Goal: Transaction & Acquisition: Purchase product/service

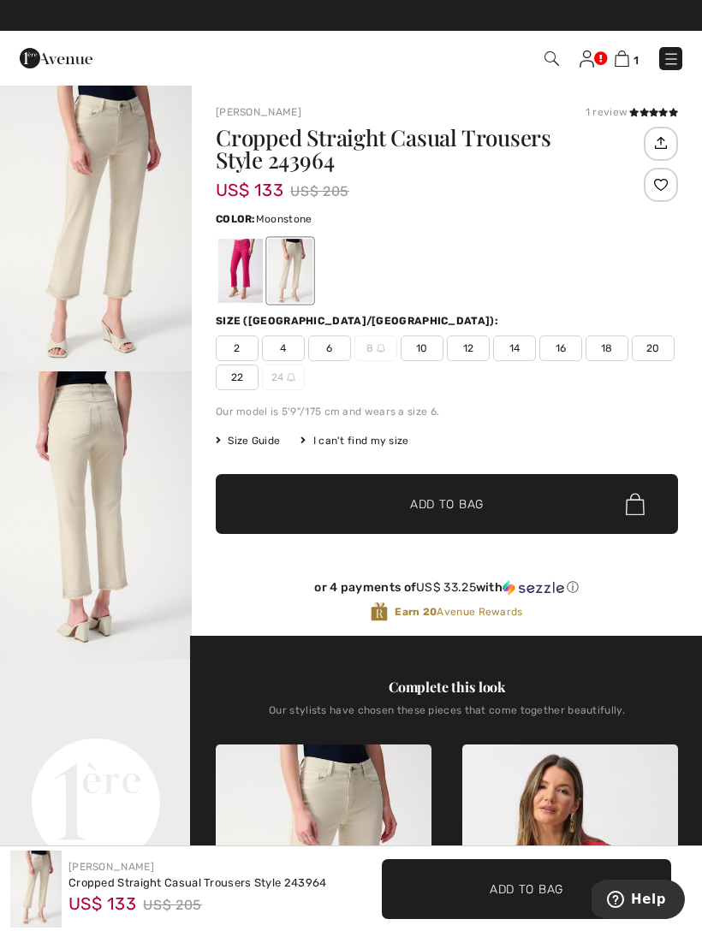
click at [627, 64] on img at bounding box center [622, 58] width 15 height 16
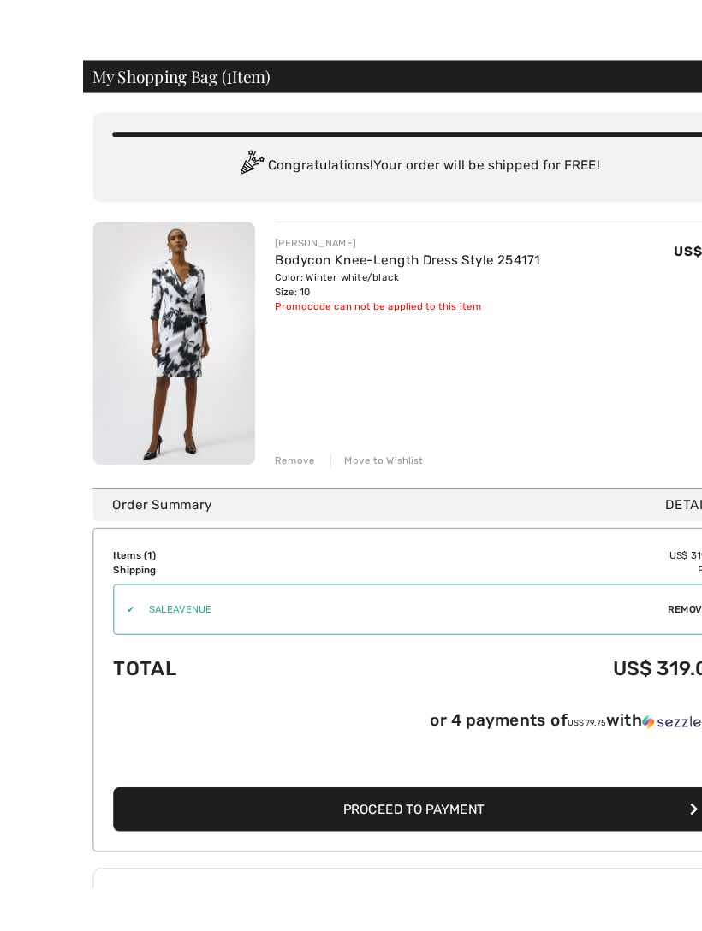
scroll to position [36, 0]
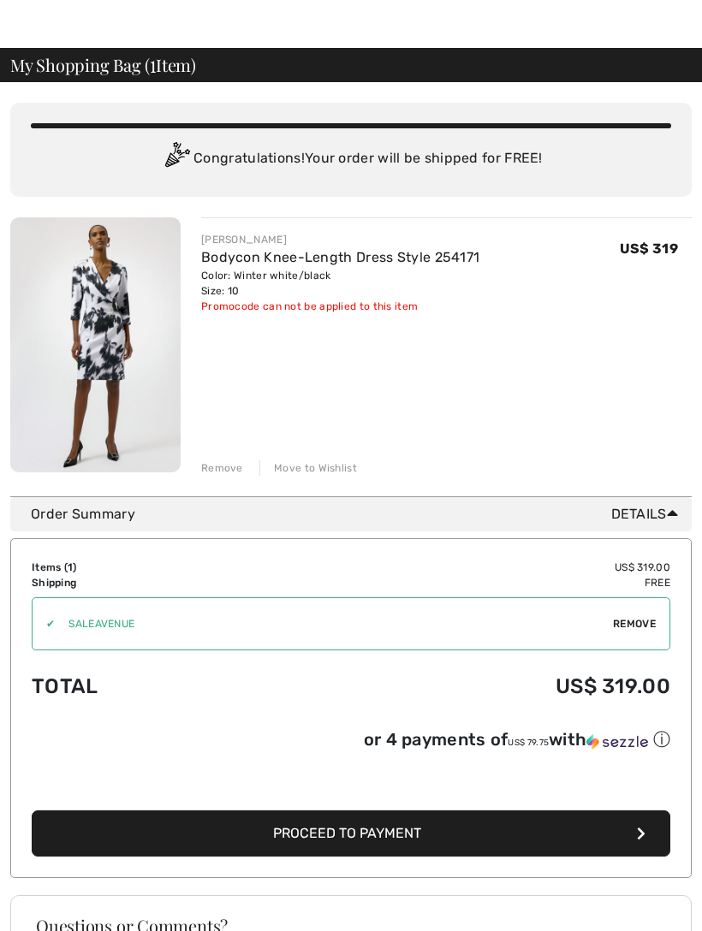
click at [123, 16] on div at bounding box center [351, 6] width 702 height 84
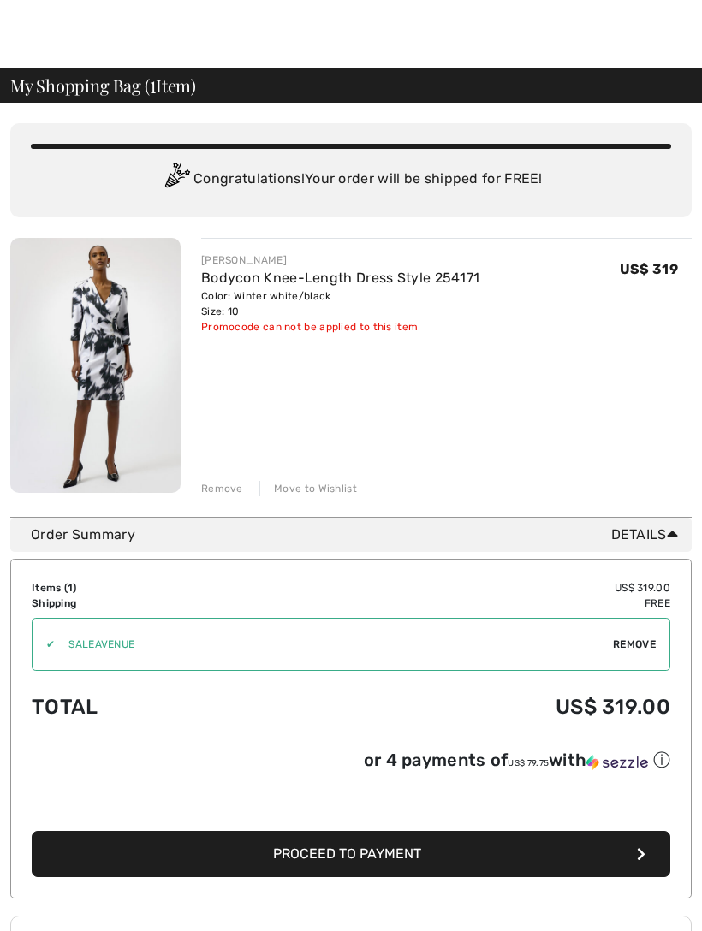
scroll to position [0, 0]
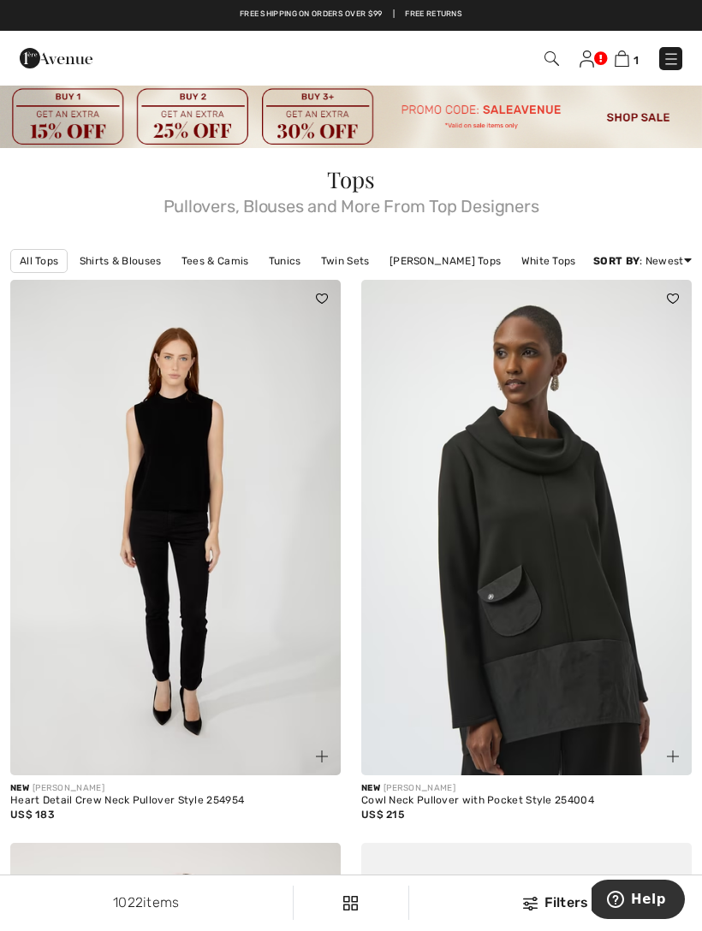
click at [533, 900] on img at bounding box center [530, 904] width 15 height 14
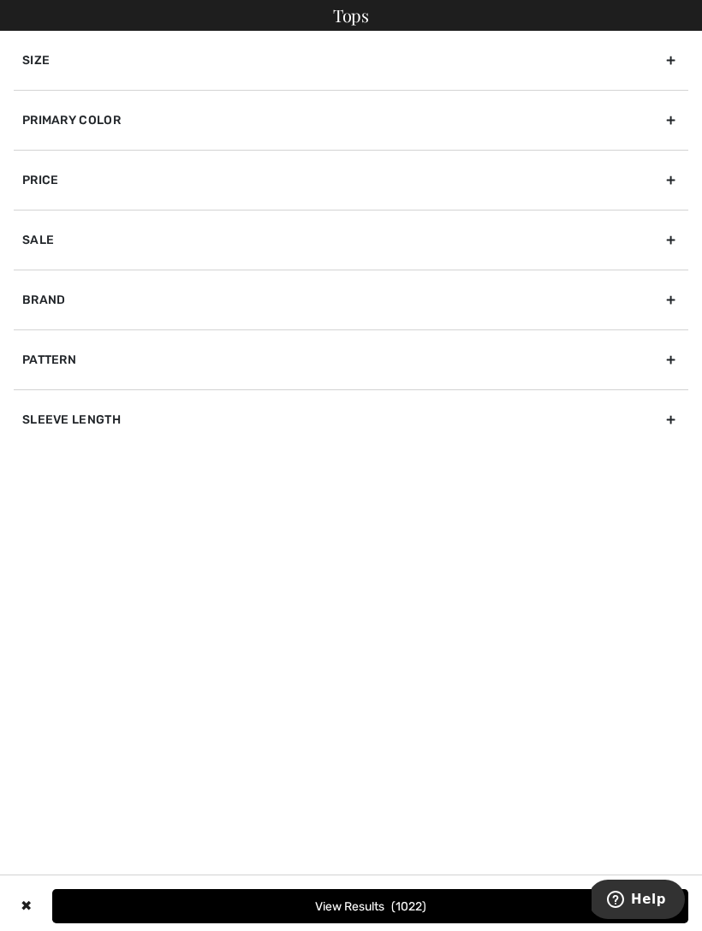
click at [242, 62] on div "Size" at bounding box center [351, 60] width 674 height 59
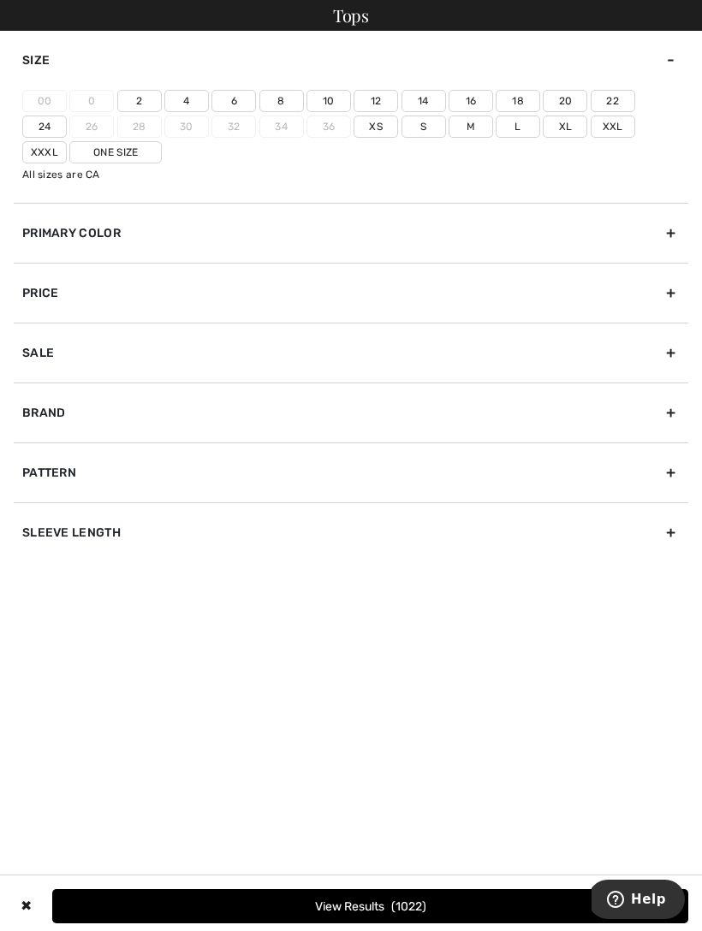
click at [296, 99] on label "8" at bounding box center [281, 101] width 45 height 22
click at [0, 0] on input"] "8" at bounding box center [0, 0] width 0 height 0
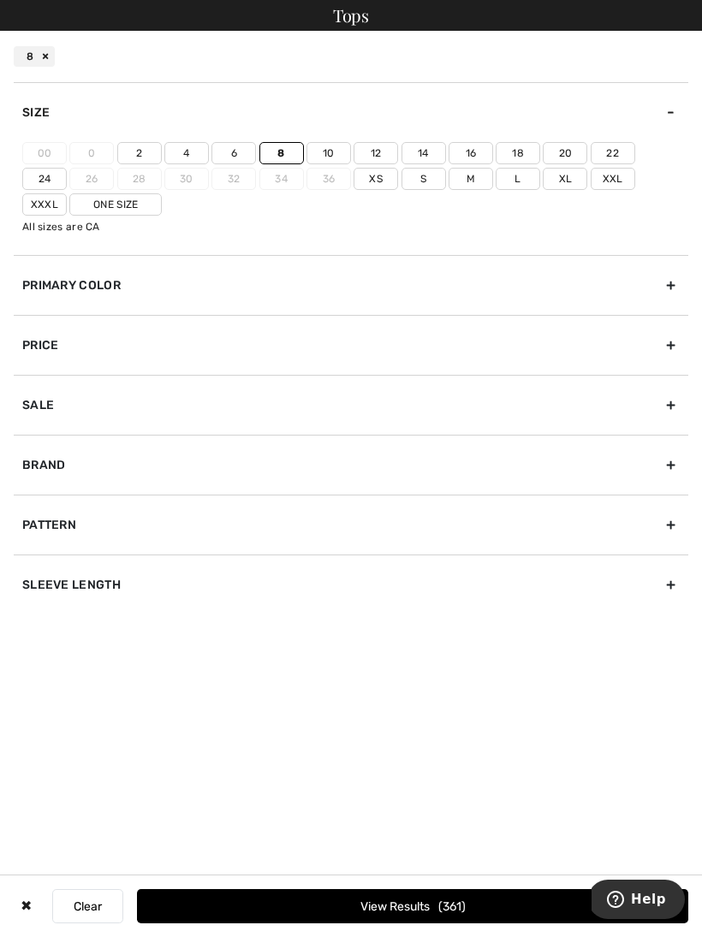
click at [448, 176] on label "M" at bounding box center [470, 179] width 45 height 22
click at [0, 0] on input"] "M" at bounding box center [0, 0] width 0 height 0
click at [458, 906] on button "View Results 555" at bounding box center [412, 906] width 551 height 34
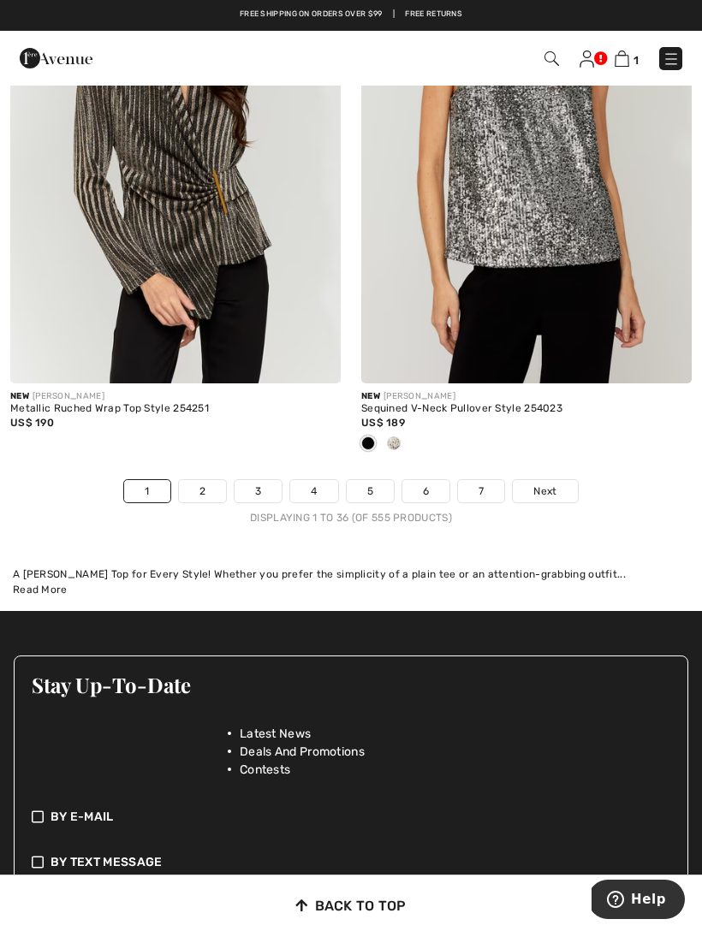
scroll to position [10524, 0]
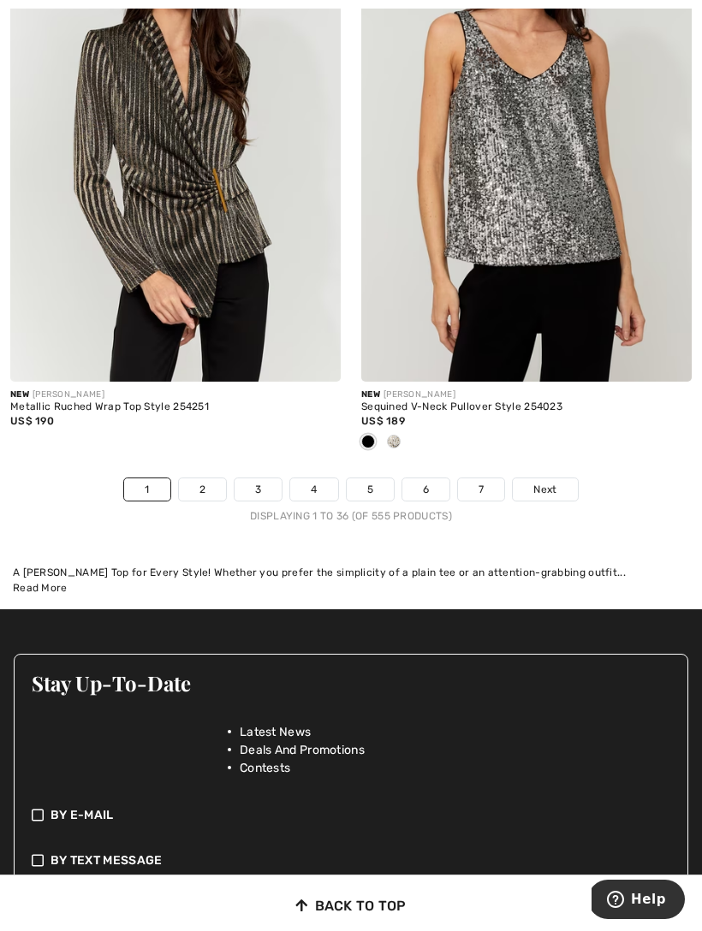
click at [484, 480] on link "7" at bounding box center [481, 489] width 46 height 22
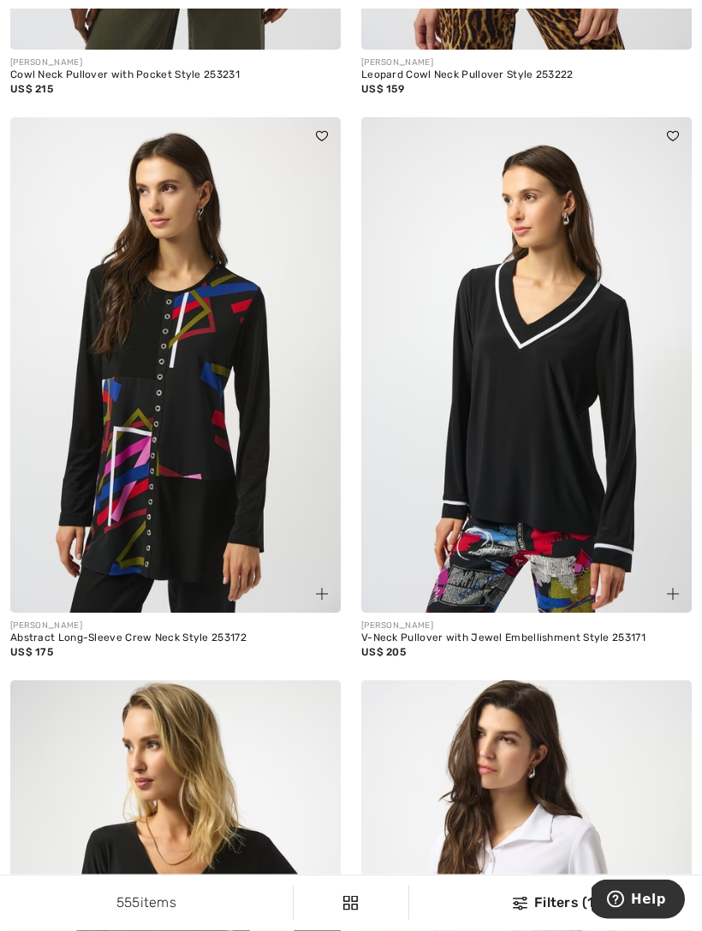
scroll to position [6048, 0]
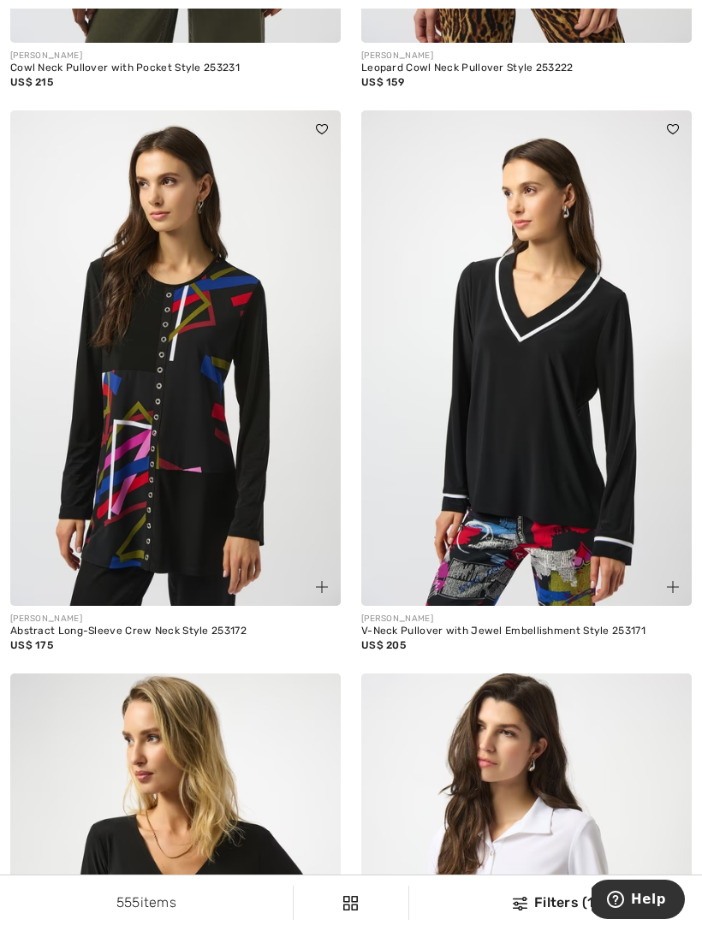
click at [523, 911] on img at bounding box center [520, 904] width 15 height 14
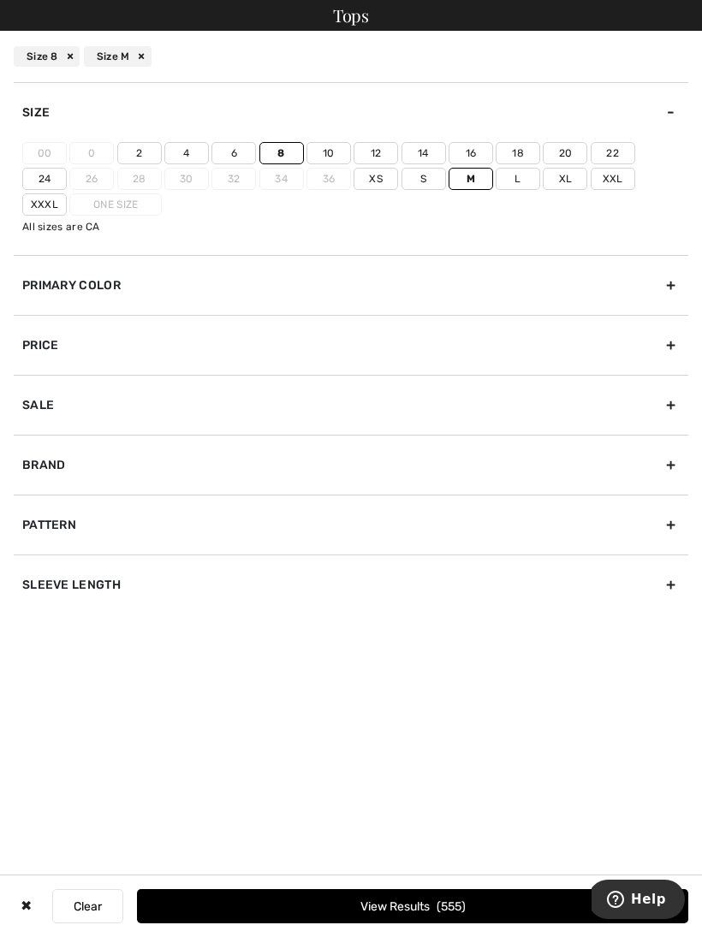
click at [669, 296] on div "Primary Color" at bounding box center [351, 285] width 674 height 60
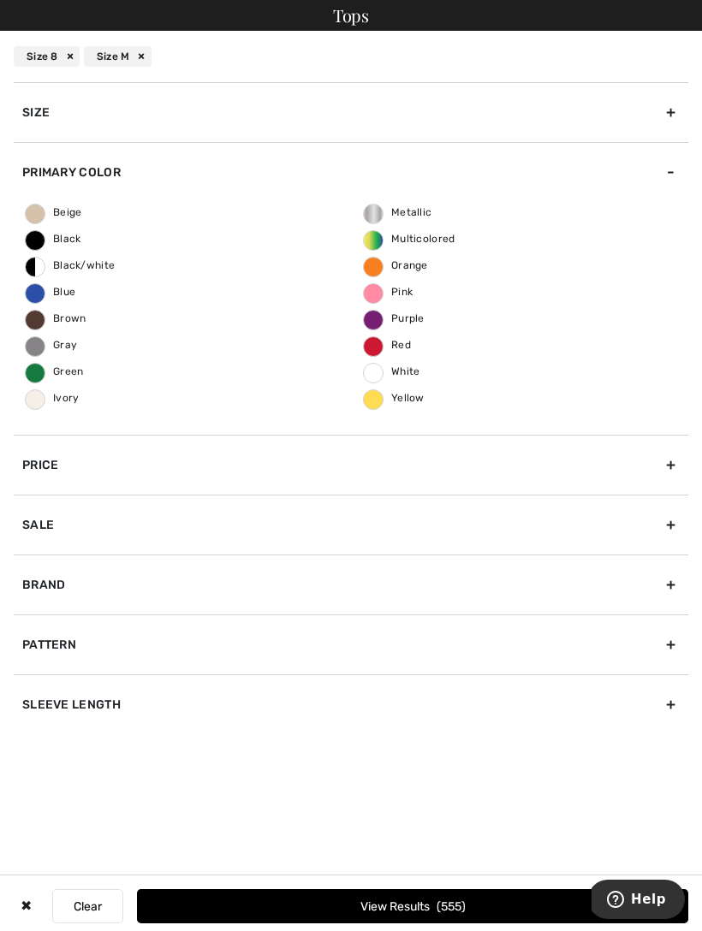
click at [45, 294] on span "Blue" at bounding box center [51, 292] width 50 height 12
click at [0, 0] on input "Blue" at bounding box center [0, 0] width 0 height 0
click at [478, 924] on button "View Results 86" at bounding box center [412, 906] width 551 height 34
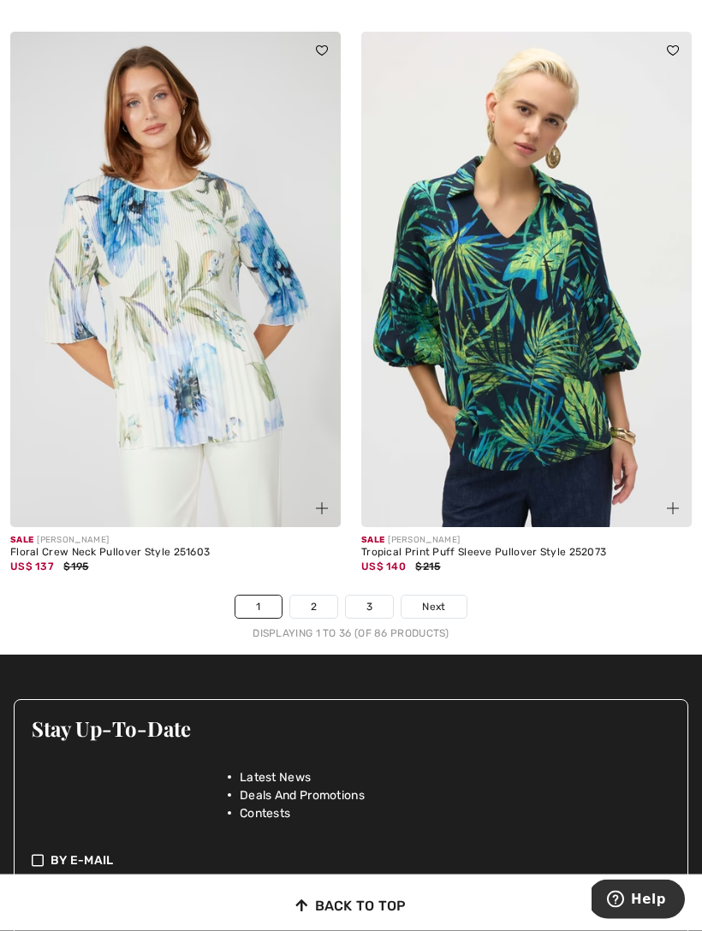
scroll to position [10411, 0]
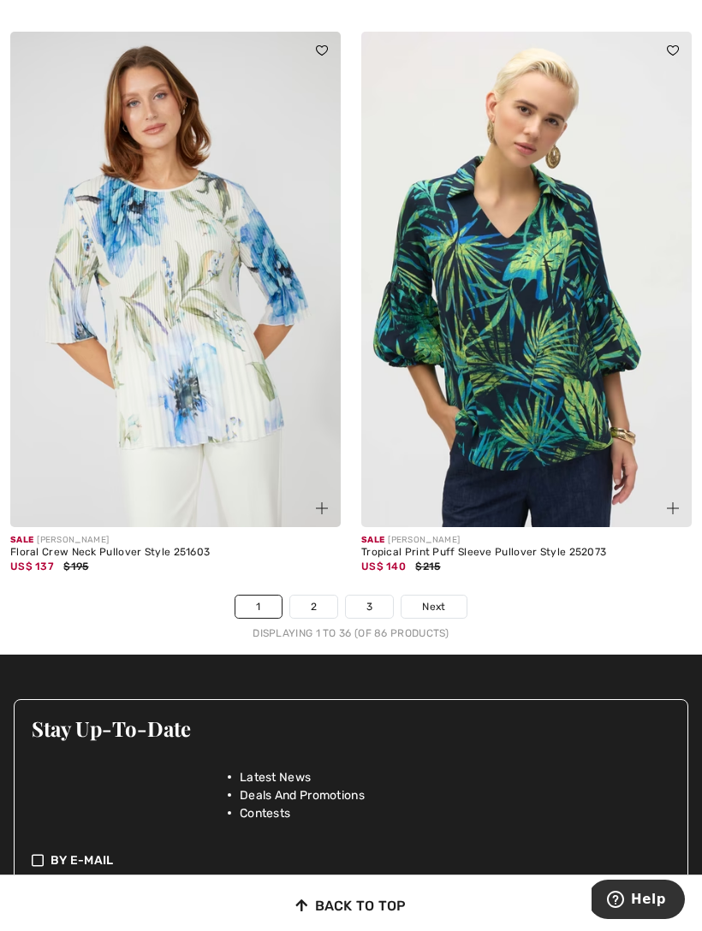
click at [443, 599] on span "Next" at bounding box center [433, 606] width 23 height 15
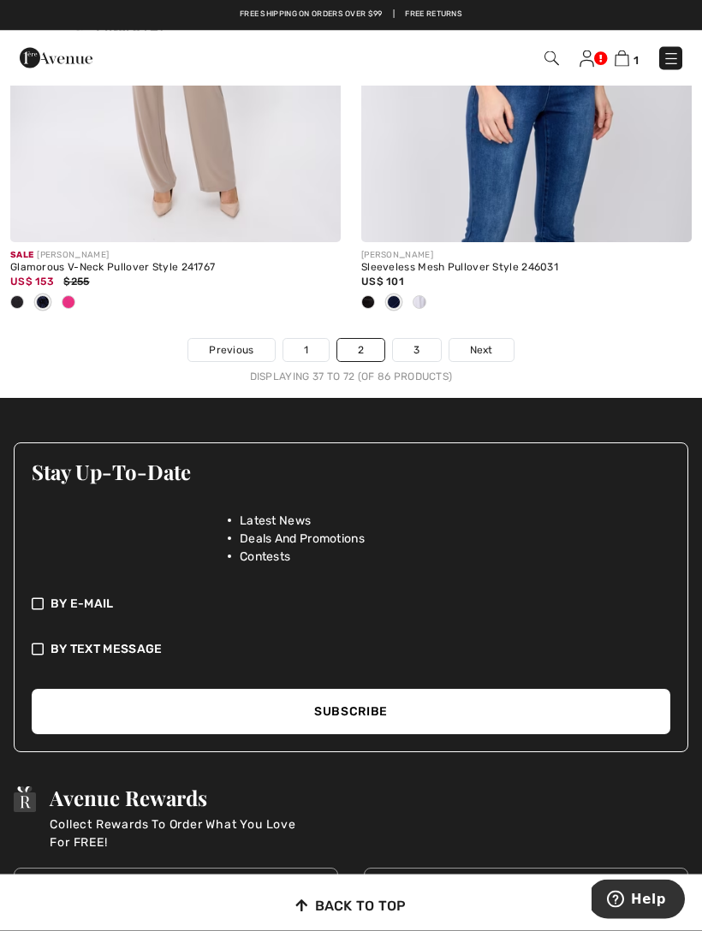
scroll to position [10781, 0]
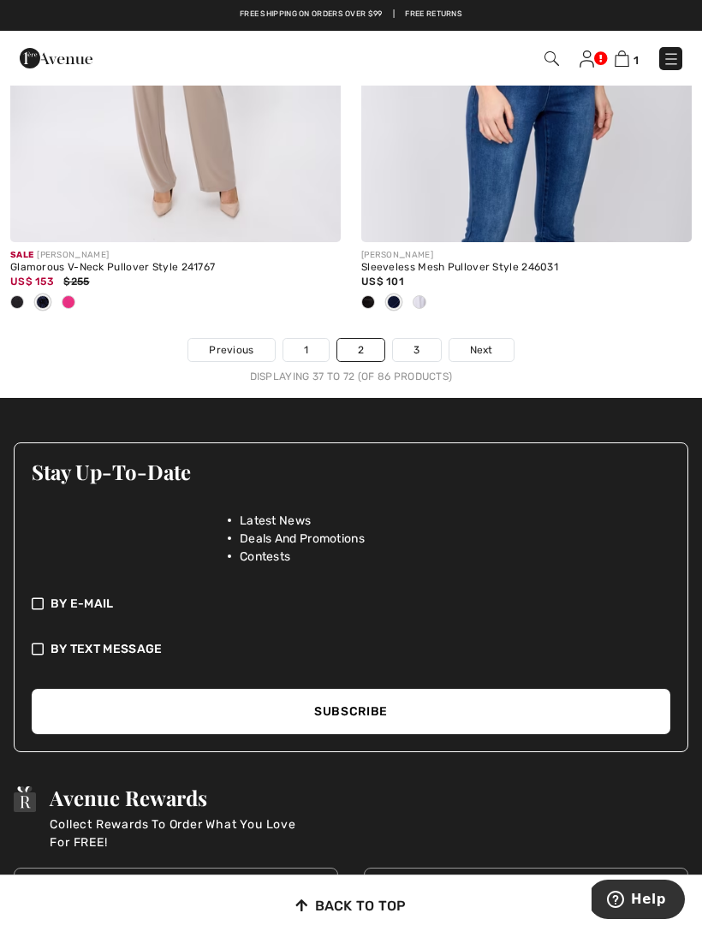
click at [432, 339] on link "3" at bounding box center [416, 350] width 47 height 22
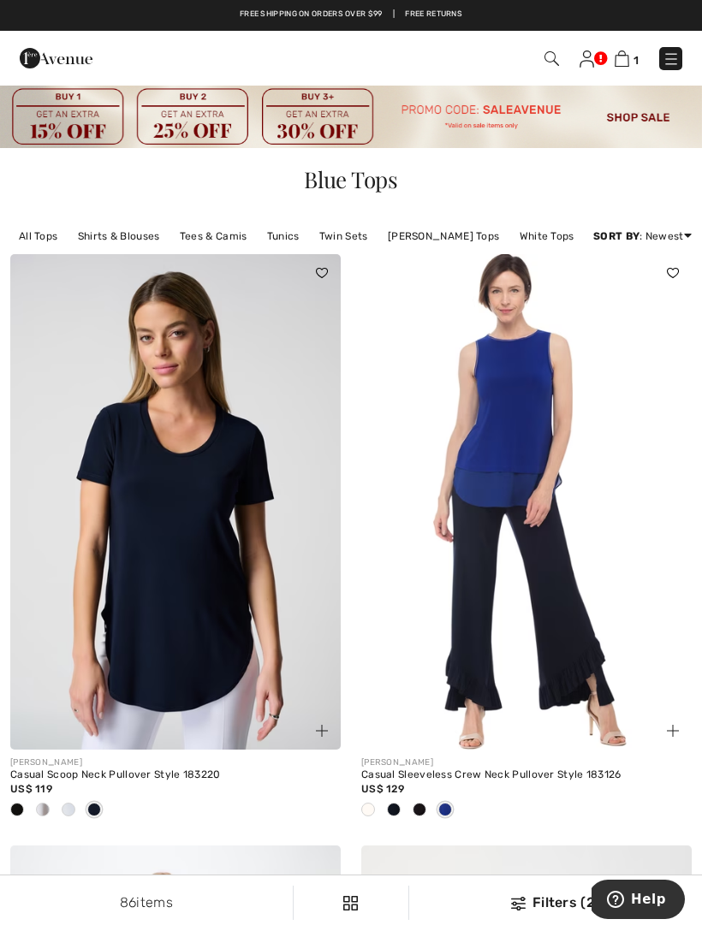
click at [58, 241] on link "All Tops" at bounding box center [38, 236] width 56 height 22
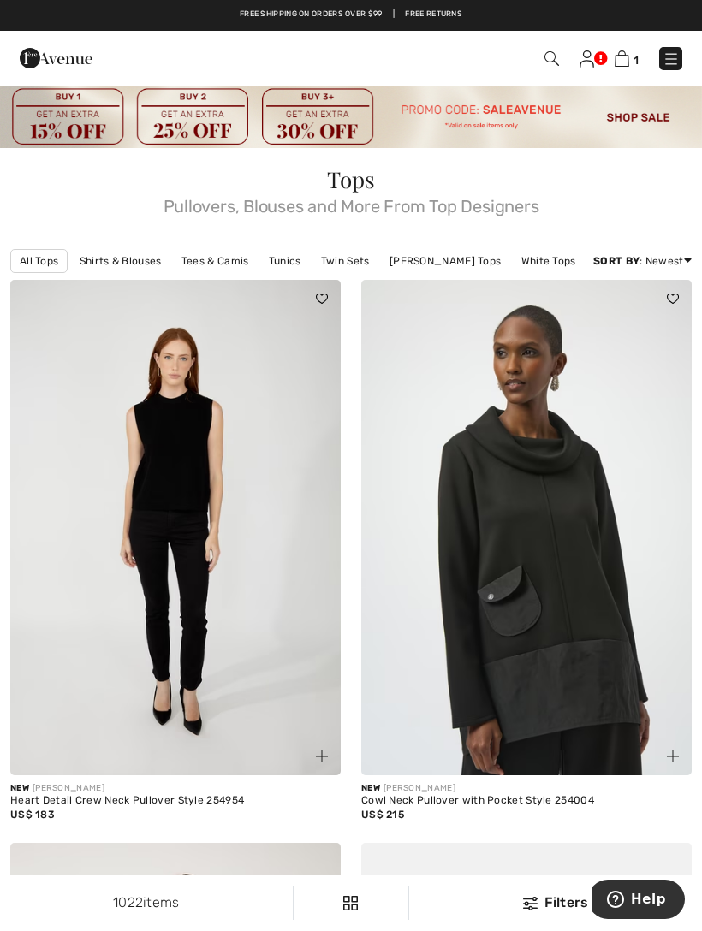
click at [554, 906] on div "Filters" at bounding box center [555, 903] width 272 height 21
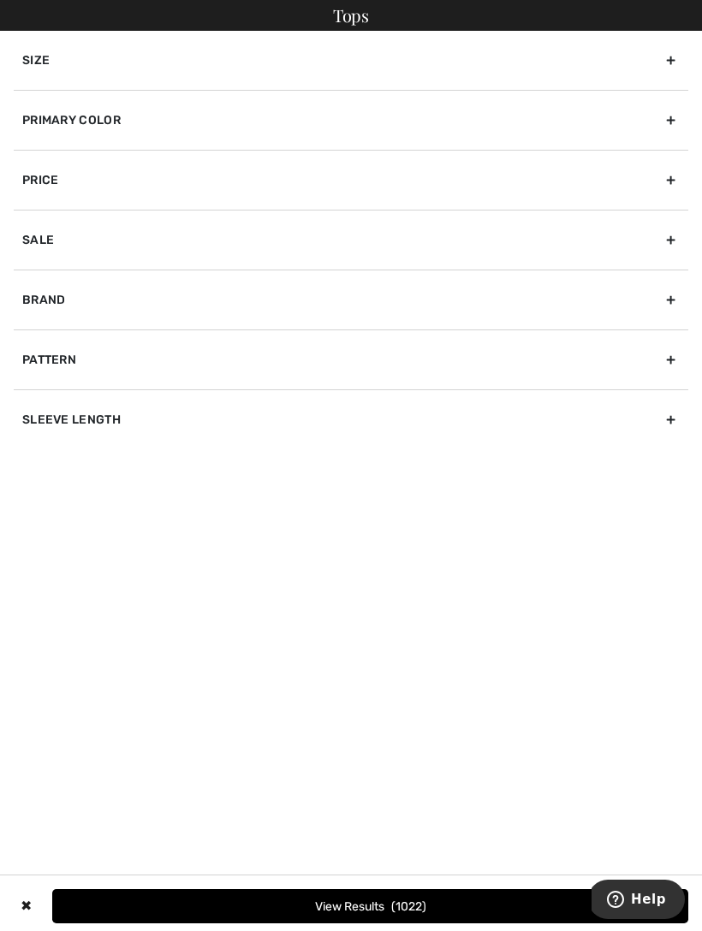
click at [559, 311] on div "Brand" at bounding box center [351, 300] width 674 height 60
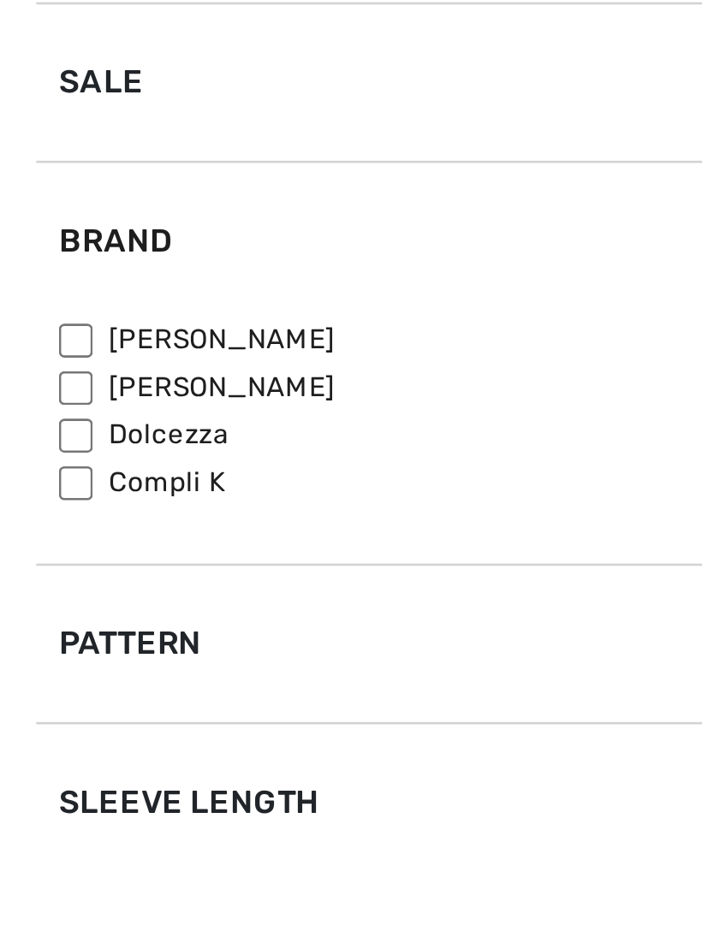
click at [32, 367] on input"] "Dolcezza" at bounding box center [28, 373] width 13 height 13
checkbox input"] "true"
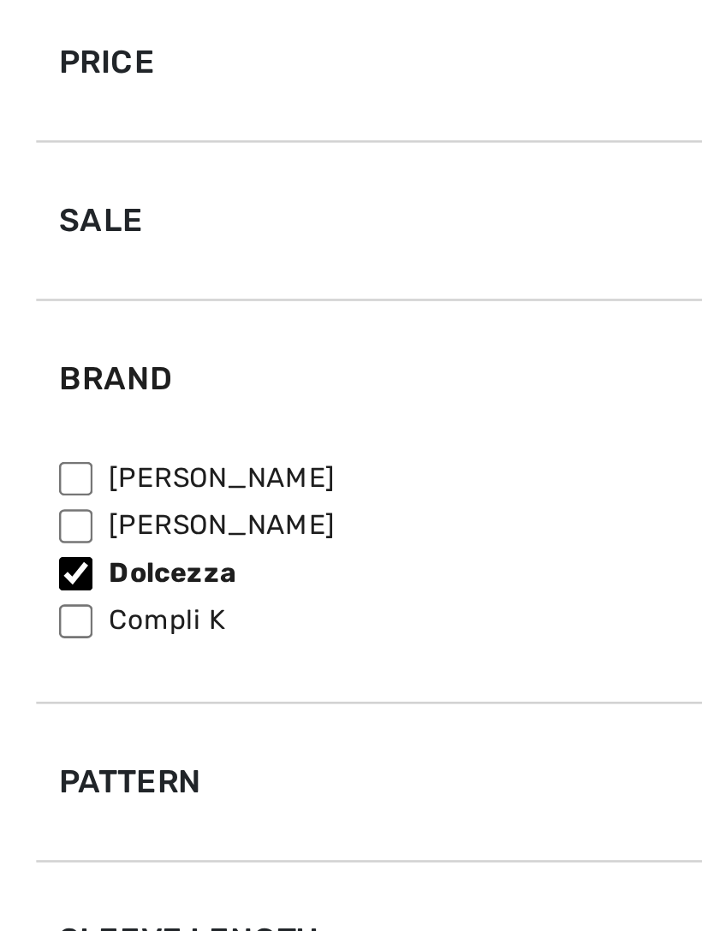
click at [33, 401] on input"] "[PERSON_NAME]" at bounding box center [28, 407] width 13 height 13
checkbox input"] "true"
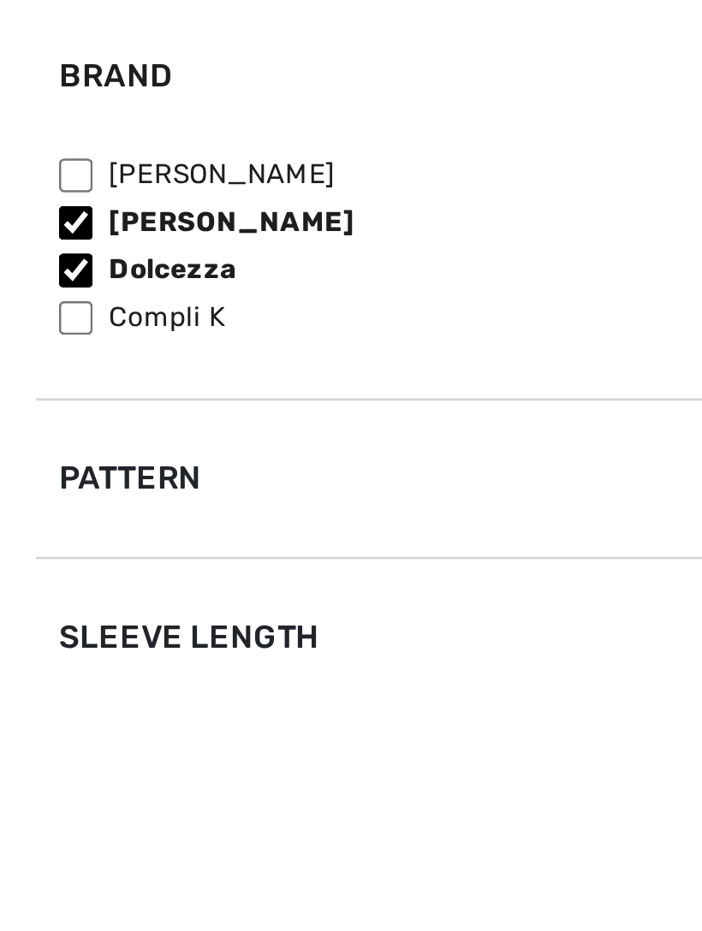
click at [153, 474] on div "Pattern" at bounding box center [351, 504] width 674 height 60
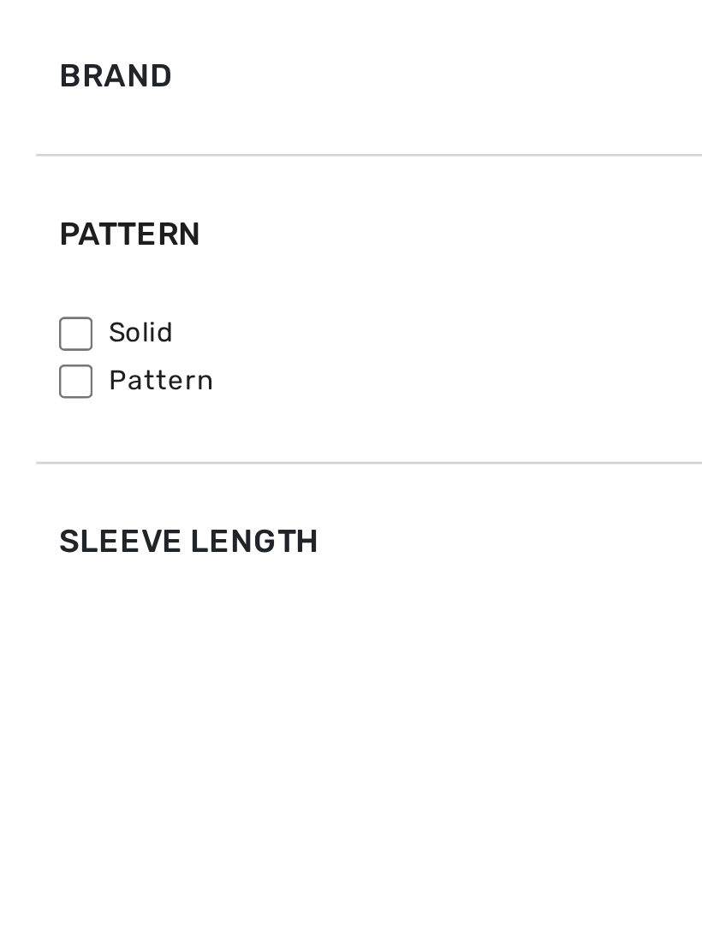
click at [33, 461] on input"] "Pattern" at bounding box center [28, 467] width 13 height 13
checkbox input"] "true"
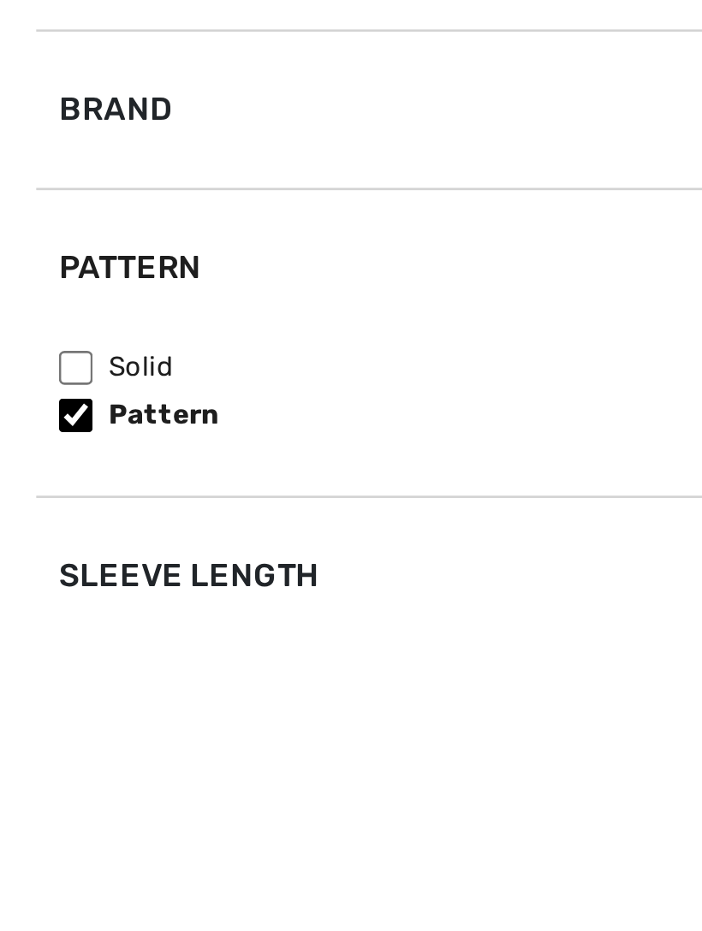
click at [105, 498] on div "Sleeve length" at bounding box center [351, 528] width 674 height 60
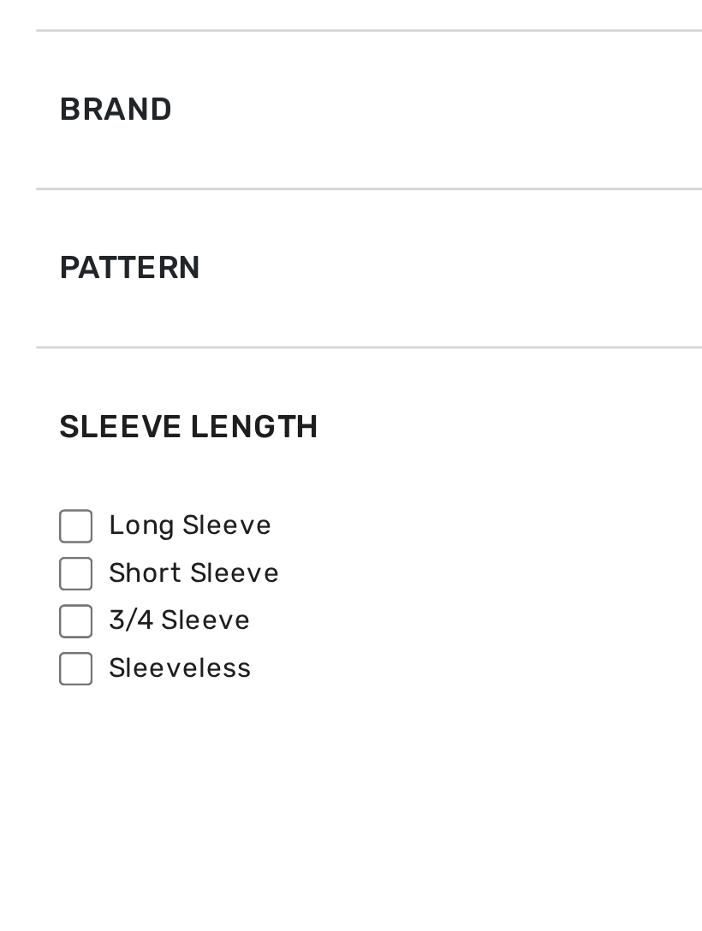
click at [31, 539] on input"] "3/4 Sleeve" at bounding box center [28, 545] width 13 height 13
checkbox input"] "true"
click at [31, 503] on input"] "Long Sleeve" at bounding box center [28, 509] width 13 height 13
checkbox input"] "true"
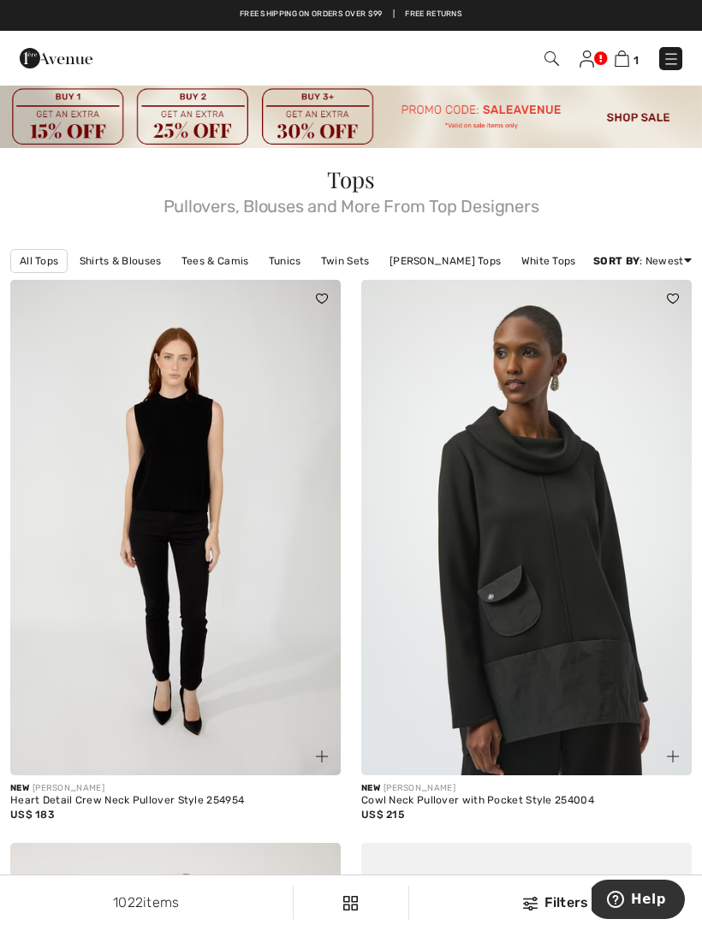
click at [532, 897] on img at bounding box center [530, 904] width 15 height 14
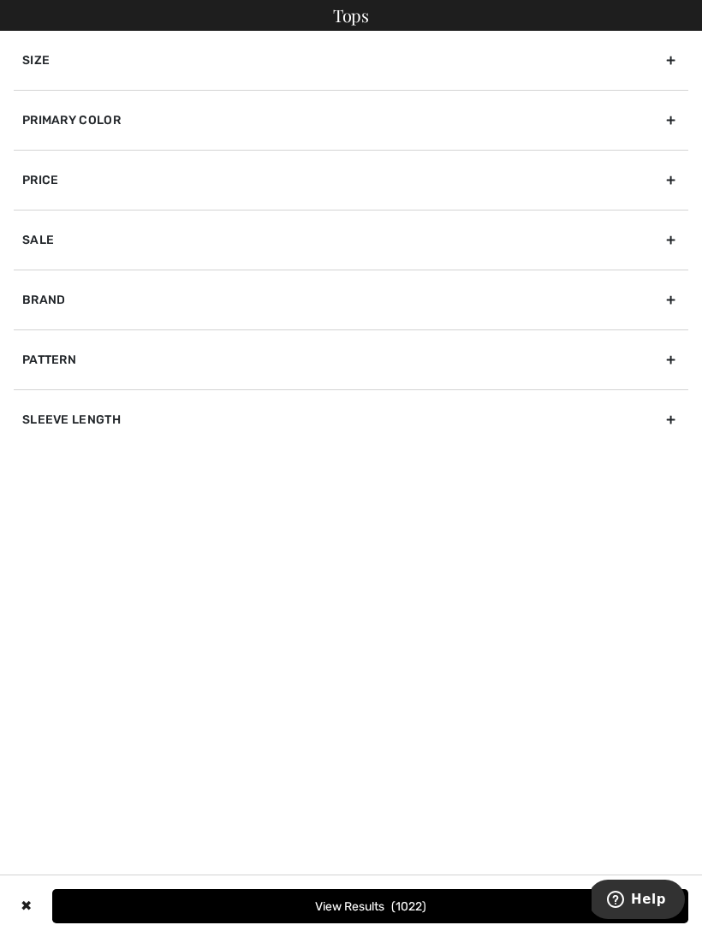
click at [284, 68] on div "Size" at bounding box center [351, 60] width 674 height 59
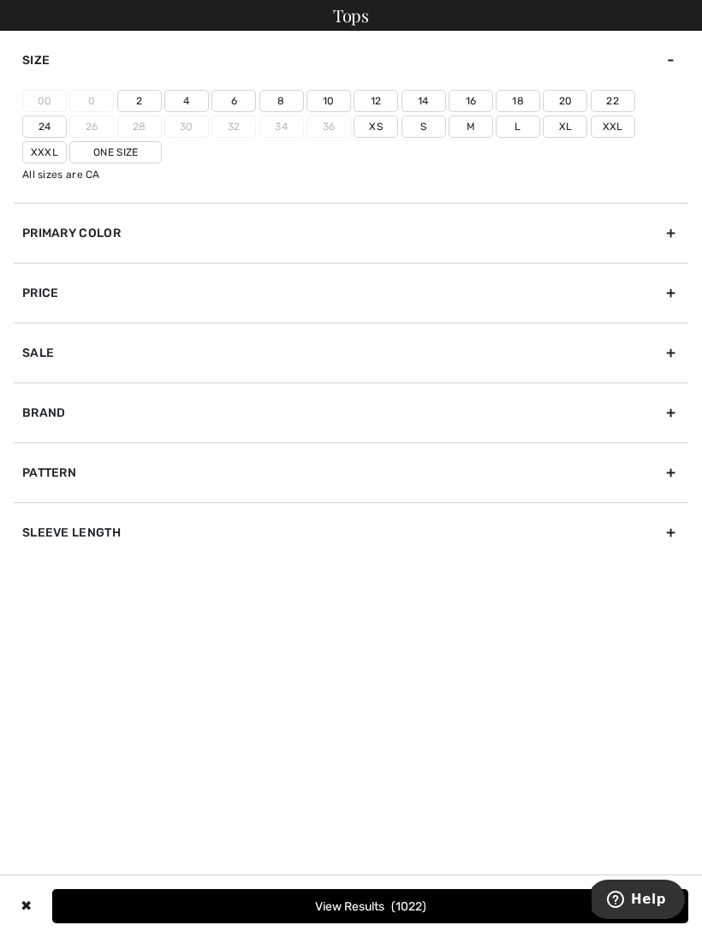
click at [448, 135] on label "M" at bounding box center [470, 127] width 45 height 22
click at [0, 0] on input"] "M" at bounding box center [0, 0] width 0 height 0
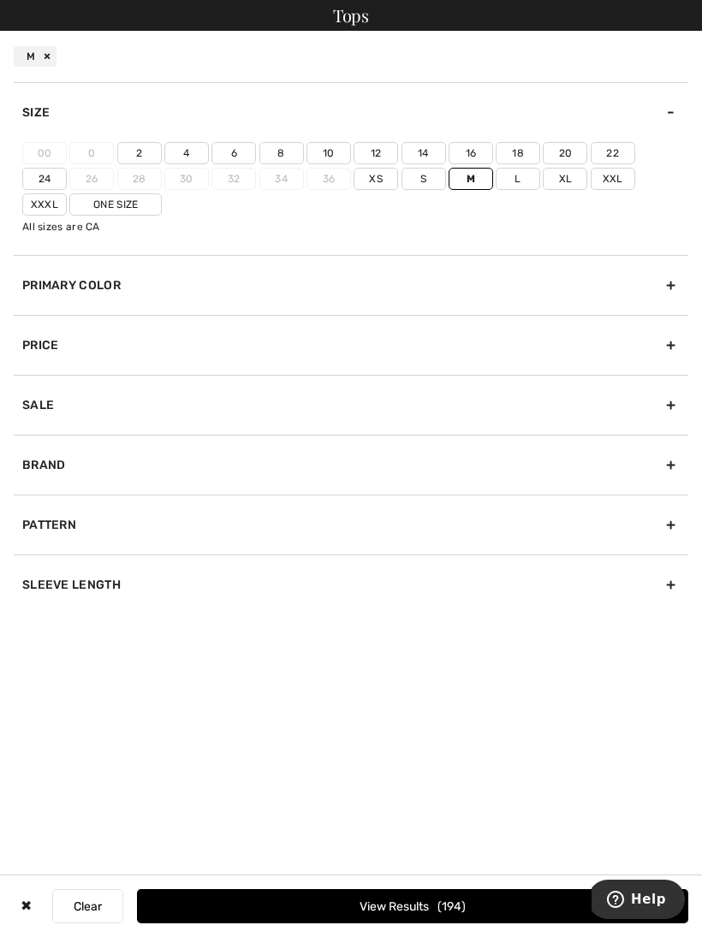
click at [241, 356] on div "Price" at bounding box center [351, 345] width 674 height 60
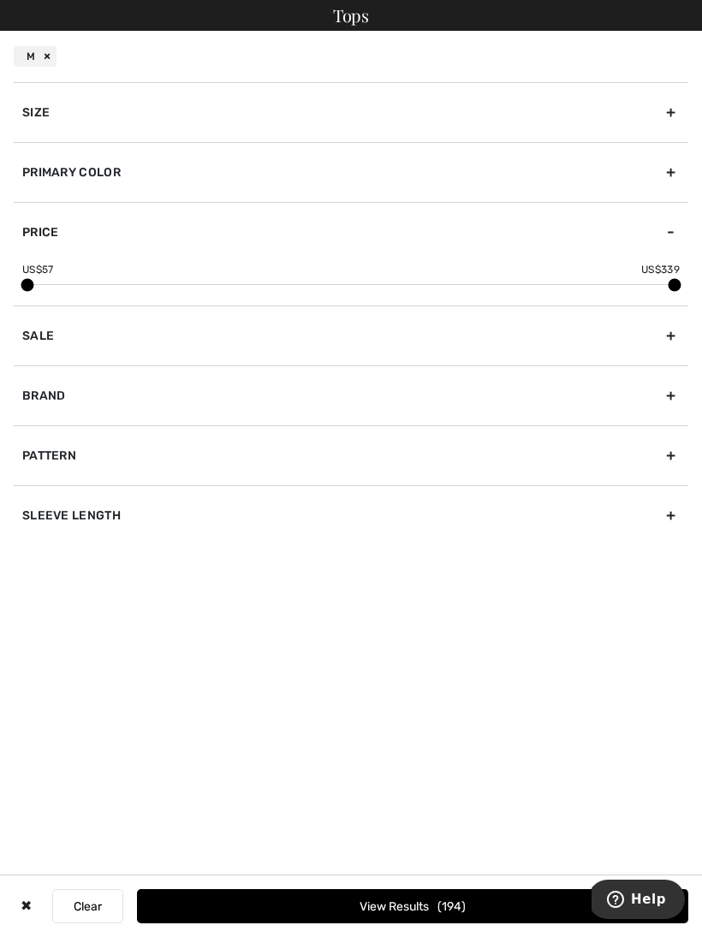
click at [672, 291] on span at bounding box center [674, 285] width 13 height 13
click at [407, 288] on div "US$ 57 US$ 339" at bounding box center [351, 284] width 674 height 44
click at [304, 292] on div "US$ 57 US$ 339" at bounding box center [351, 284] width 674 height 44
click at [353, 294] on div "US$ 57 US$ 339" at bounding box center [351, 284] width 674 height 44
click at [358, 296] on div "US$ 57 US$ 339" at bounding box center [351, 284] width 674 height 44
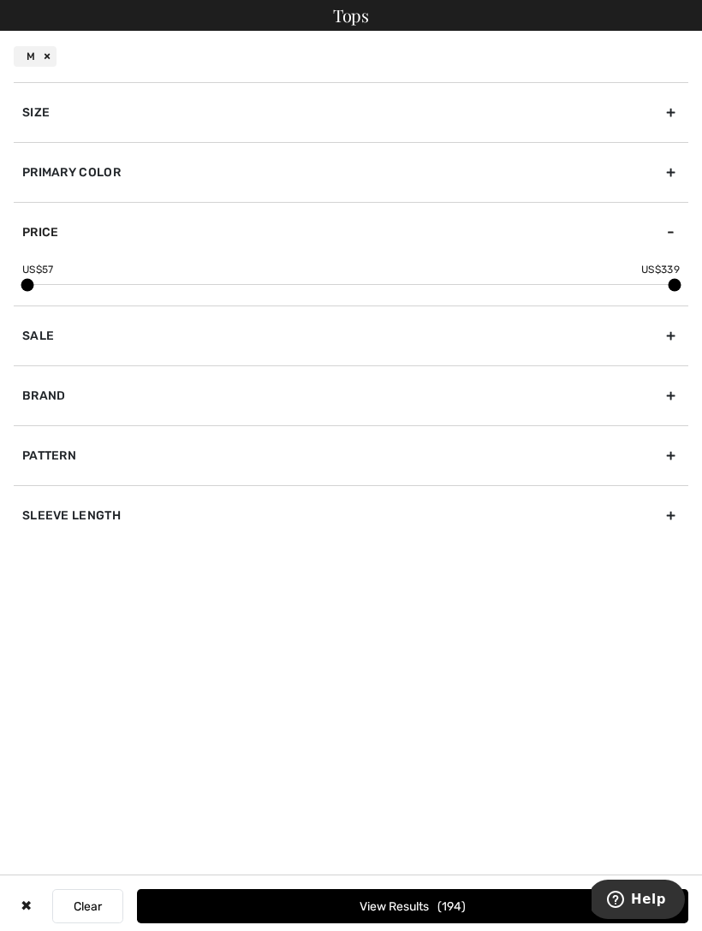
click at [140, 403] on div "Brand" at bounding box center [351, 395] width 674 height 60
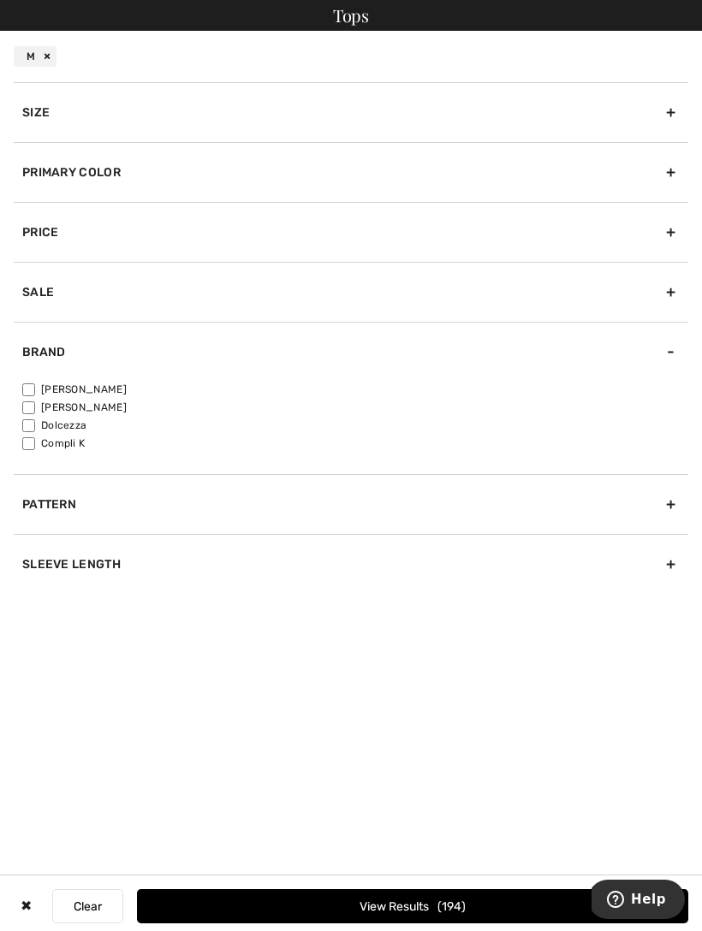
click at [34, 409] on input"] "[PERSON_NAME]" at bounding box center [28, 407] width 13 height 13
checkbox input"] "true"
click at [98, 427] on label "Dolcezza" at bounding box center [355, 425] width 666 height 15
click at [35, 427] on input"] "Dolcezza" at bounding box center [28, 425] width 13 height 13
checkbox input"] "true"
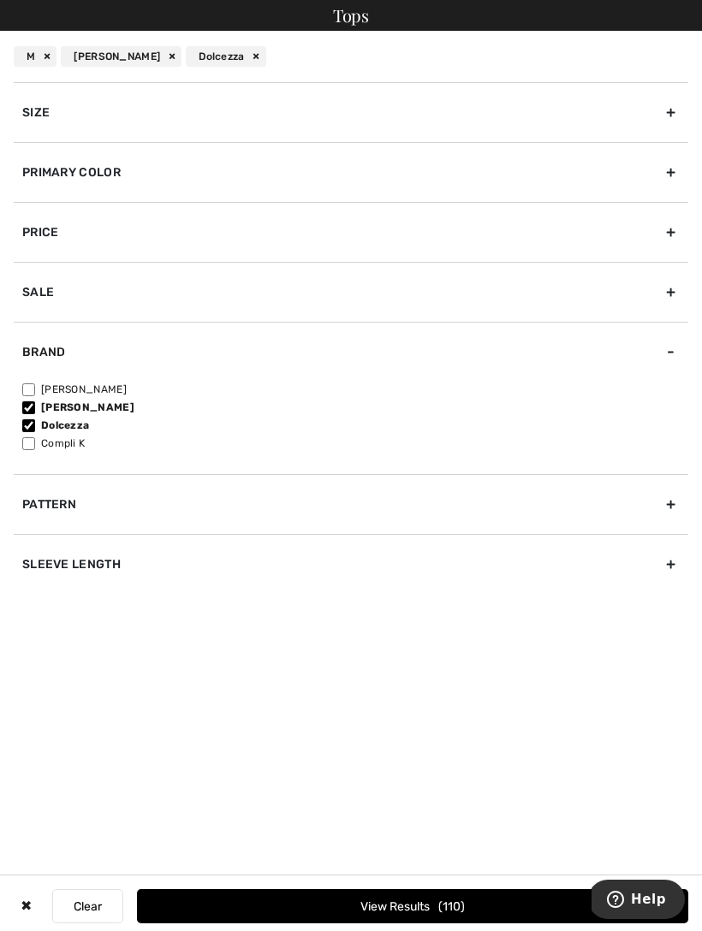
click at [438, 906] on span "110" at bounding box center [451, 907] width 27 height 15
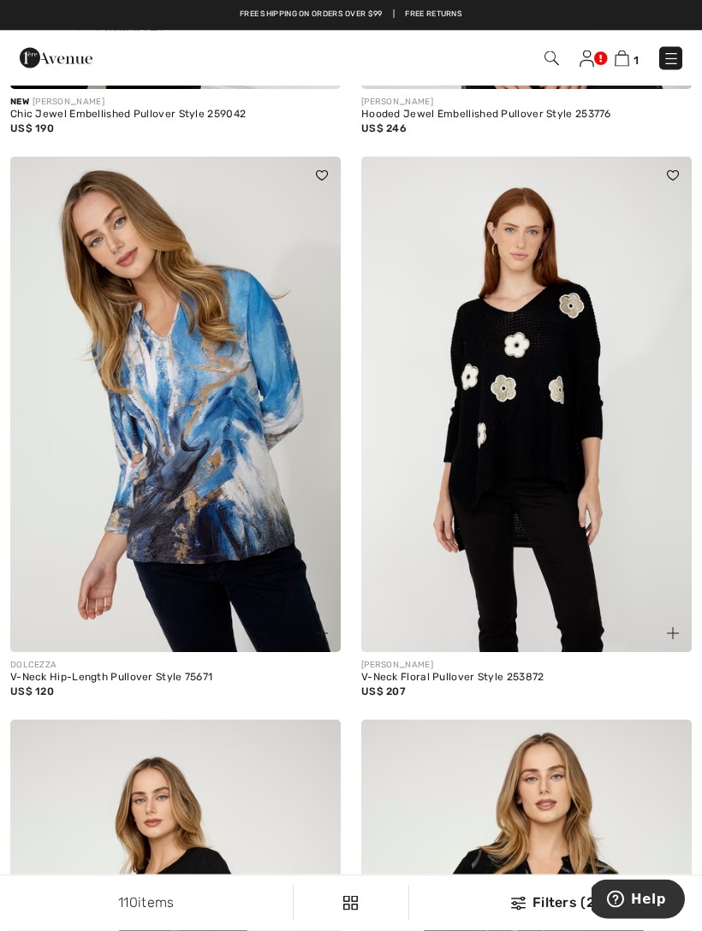
scroll to position [4849, 0]
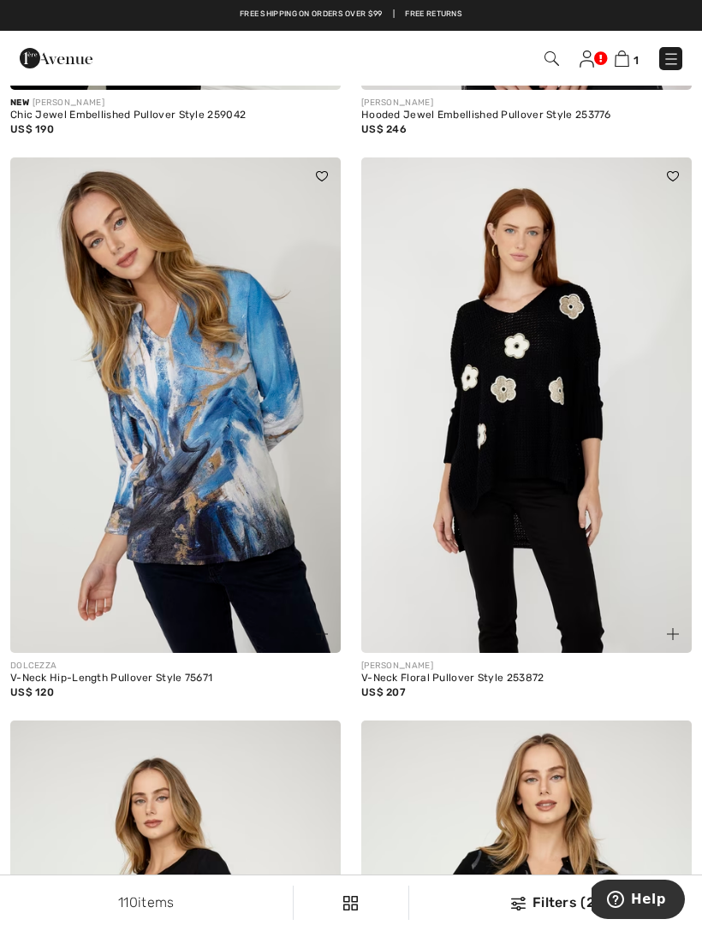
click at [224, 443] on img at bounding box center [175, 405] width 330 height 496
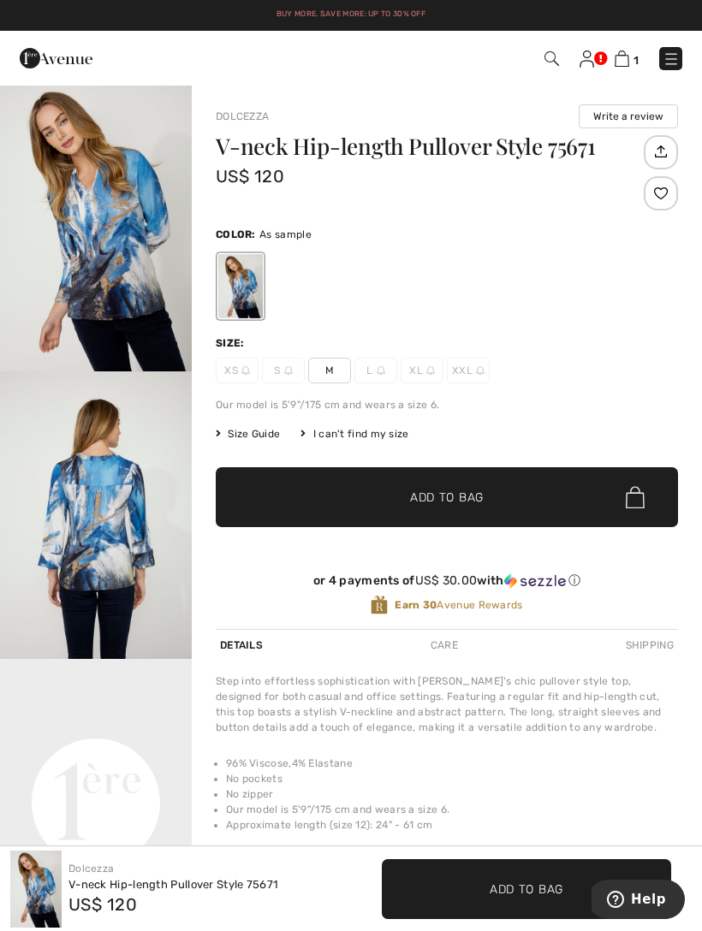
click at [472, 505] on span "Add to Bag" at bounding box center [447, 498] width 74 height 18
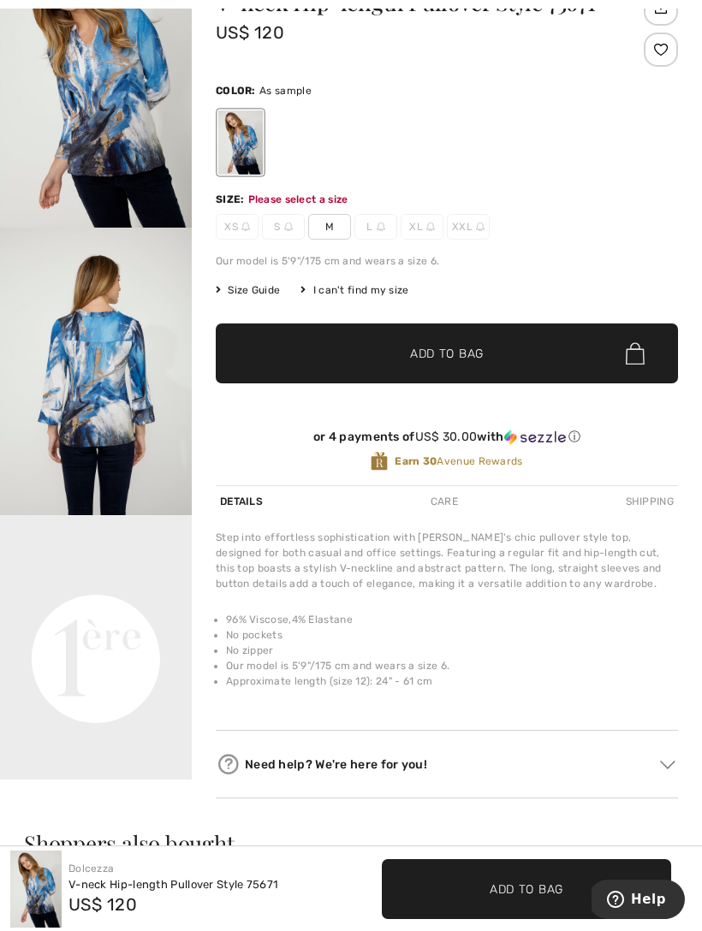
scroll to position [212, 0]
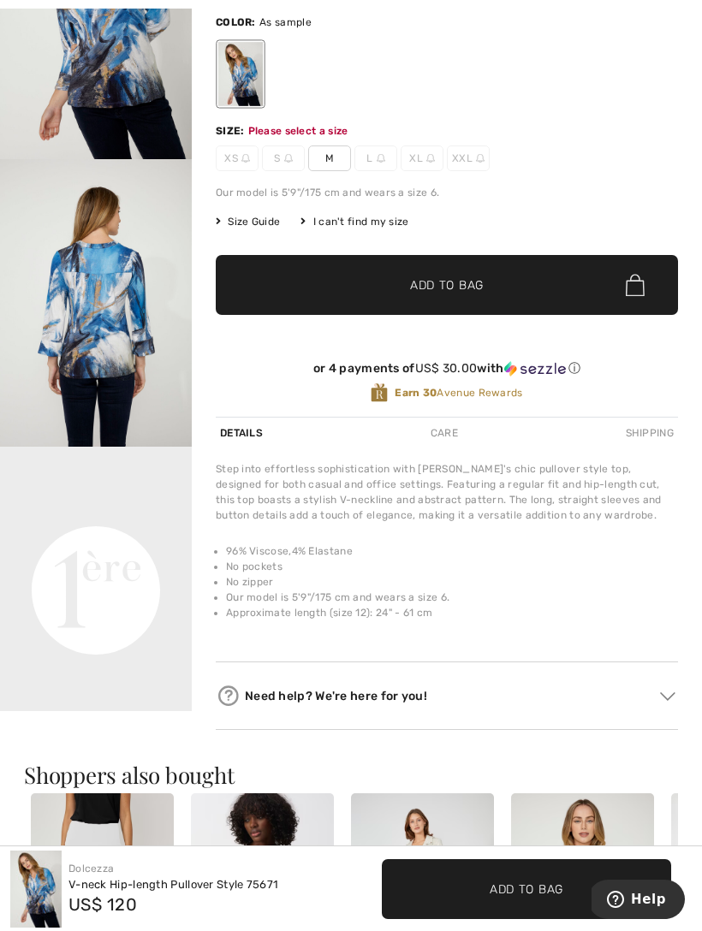
click at [537, 898] on span "Add to Bag" at bounding box center [527, 889] width 74 height 18
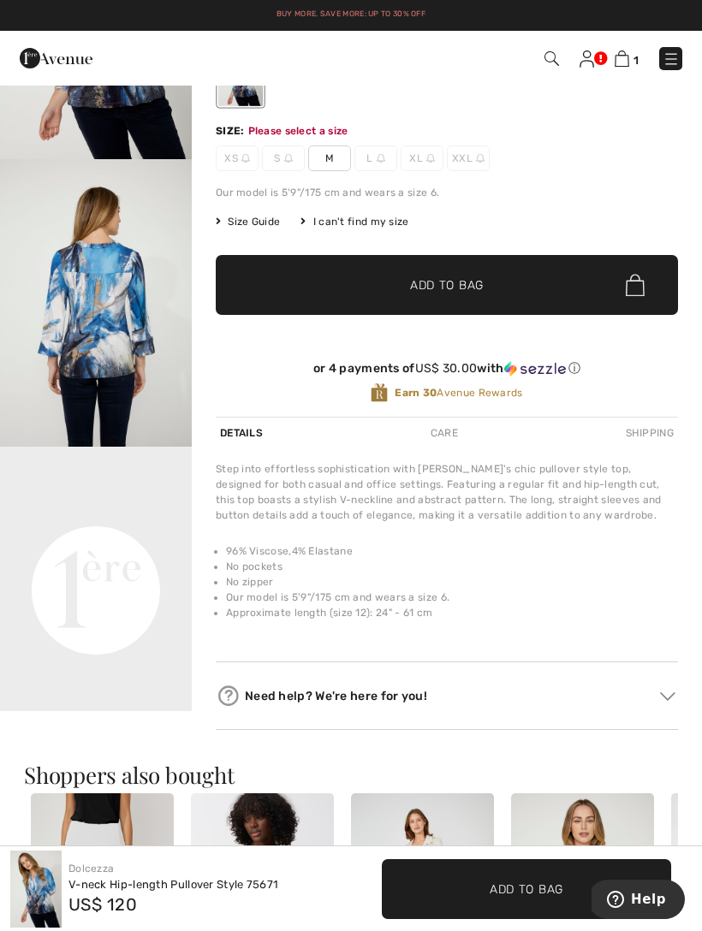
click at [506, 898] on span "Add to Bag" at bounding box center [527, 889] width 74 height 18
click at [452, 289] on span "Add to Bag" at bounding box center [447, 285] width 74 height 18
click at [342, 161] on span "M" at bounding box center [329, 159] width 43 height 26
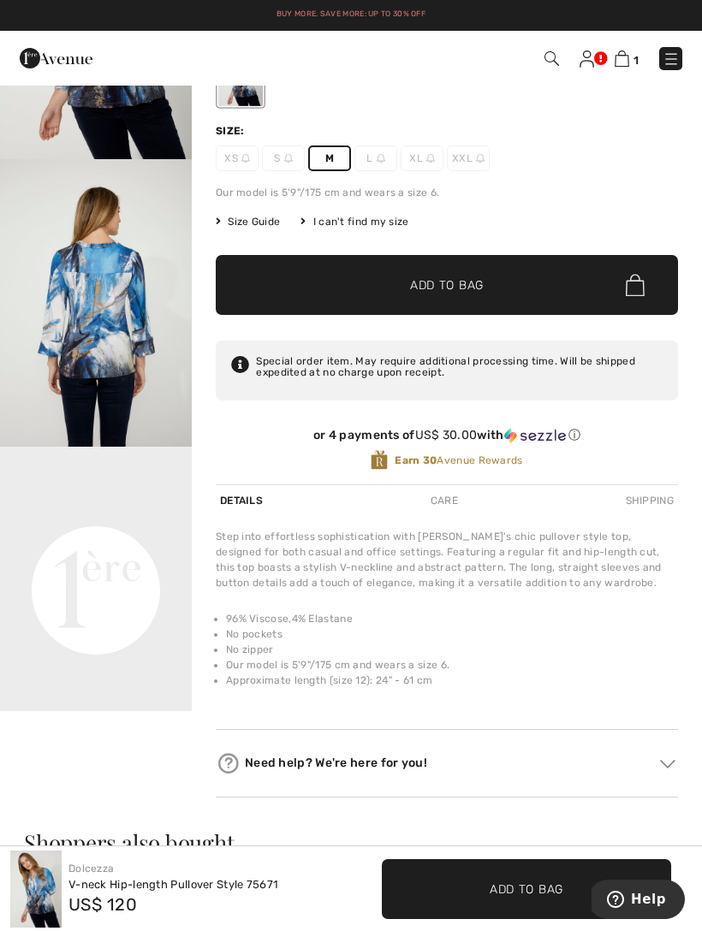
click at [469, 296] on span "✔ Added to Bag Add to Bag" at bounding box center [447, 285] width 462 height 60
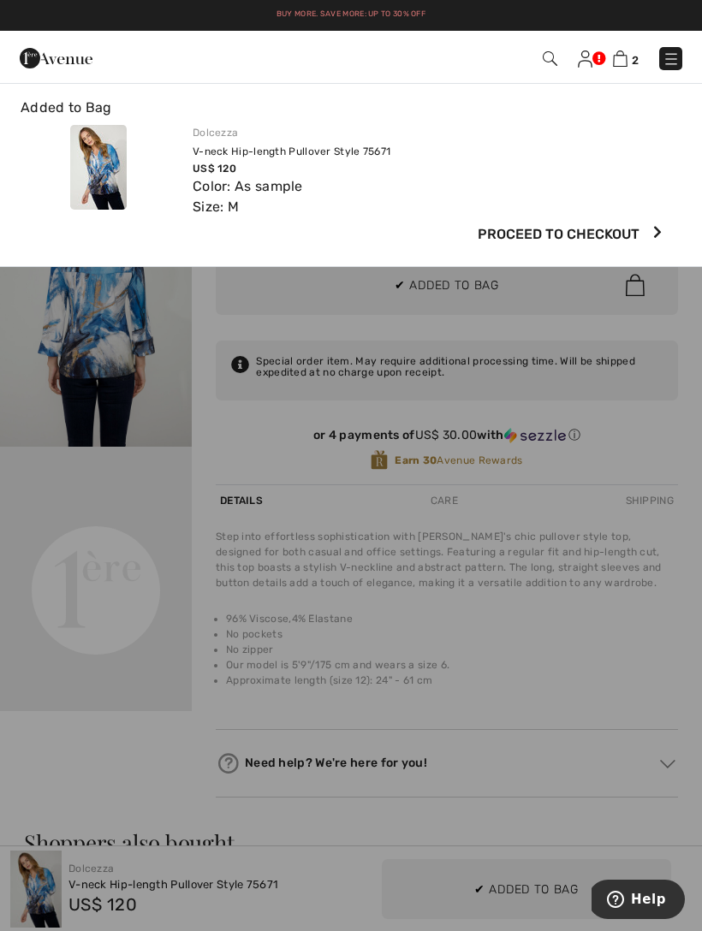
scroll to position [0, 0]
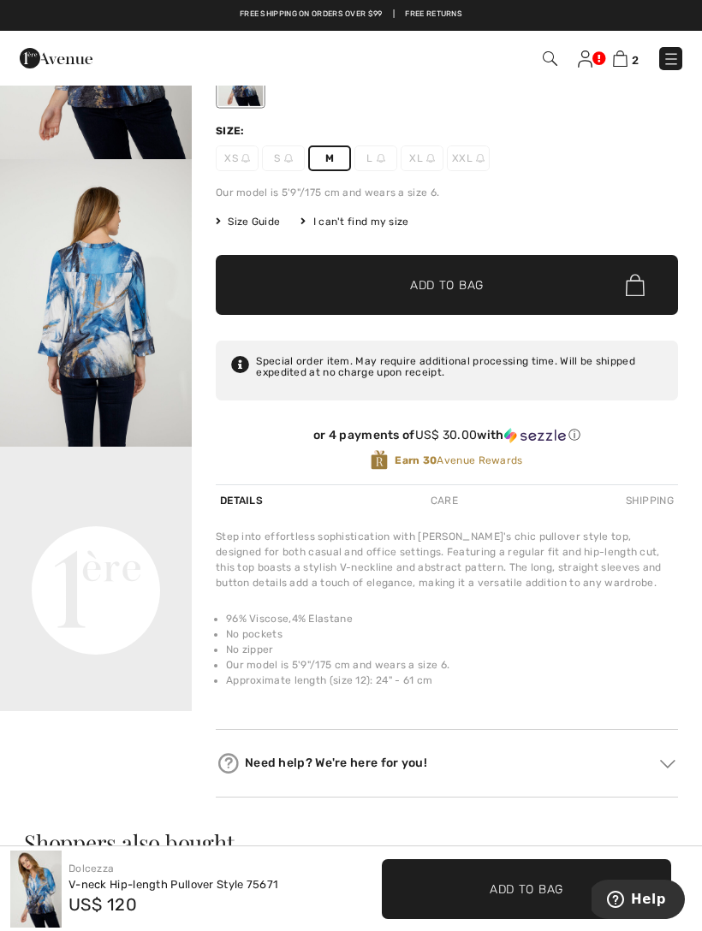
click at [627, 63] on img at bounding box center [620, 58] width 15 height 16
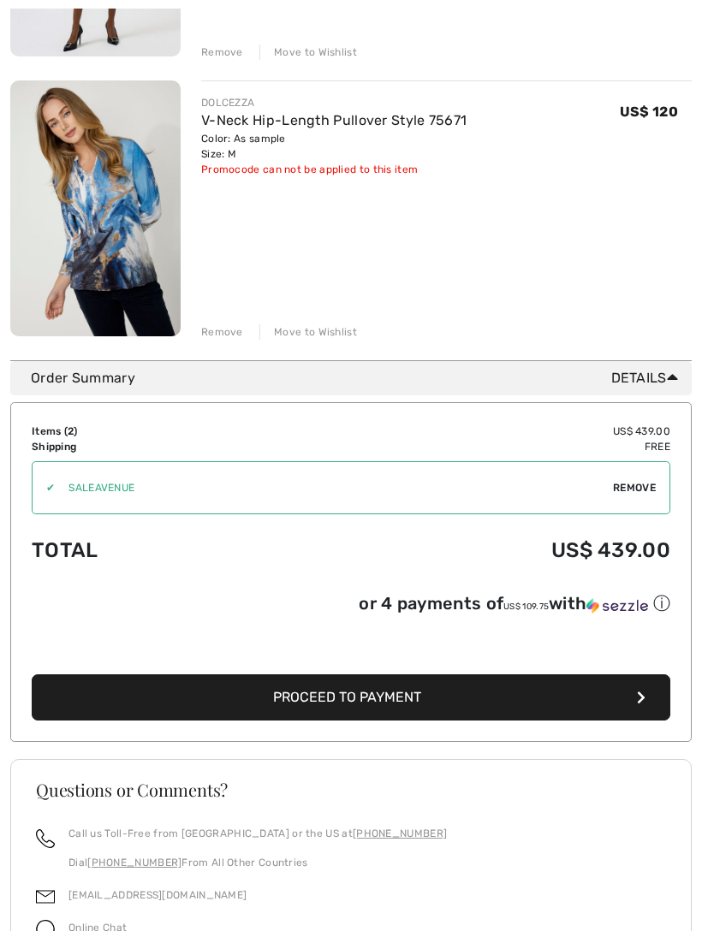
scroll to position [452, 0]
click at [368, 709] on button "Proceed to Payment" at bounding box center [351, 697] width 638 height 46
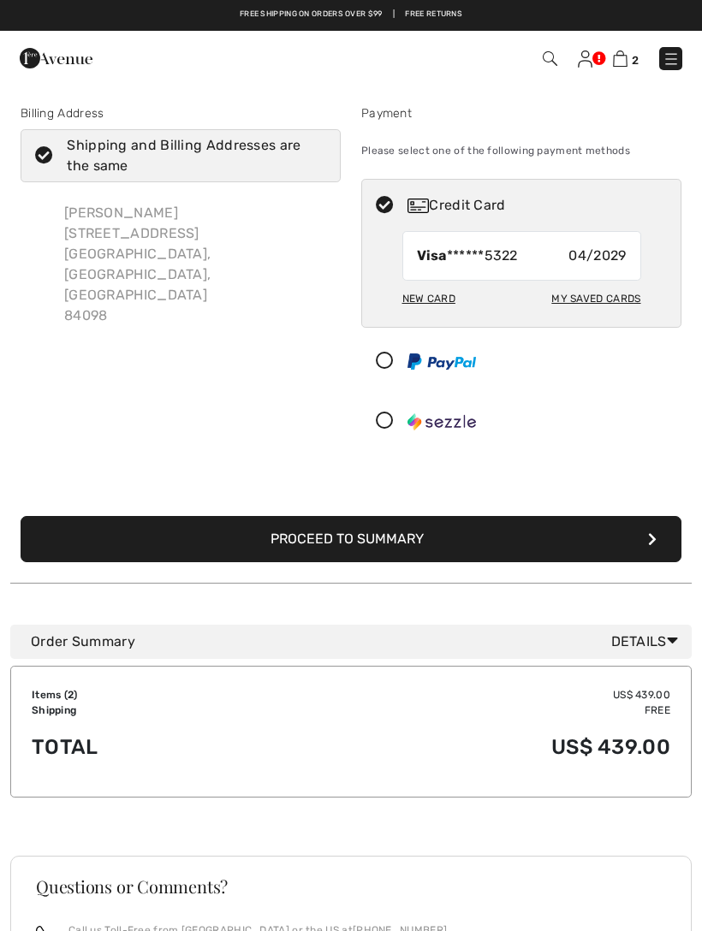
click at [57, 164] on label "Shipping and Billing Addresses are the same" at bounding box center [181, 155] width 320 height 53
click at [315, 164] on input "Shipping and Billing Addresses are the same" at bounding box center [320, 155] width 11 height 51
checkbox input "false"
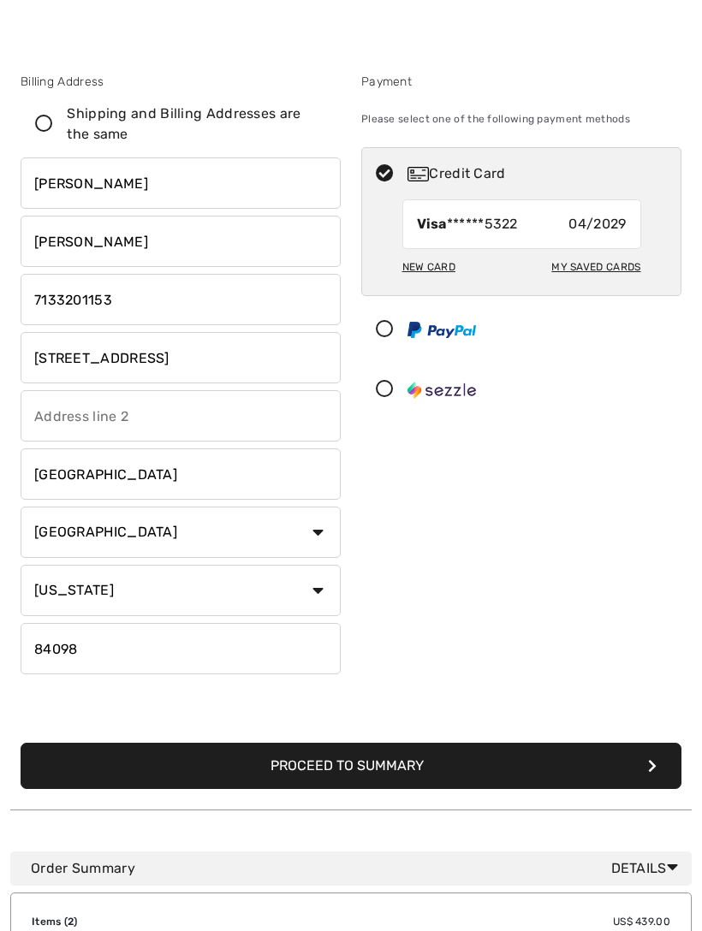
scroll to position [38, 0]
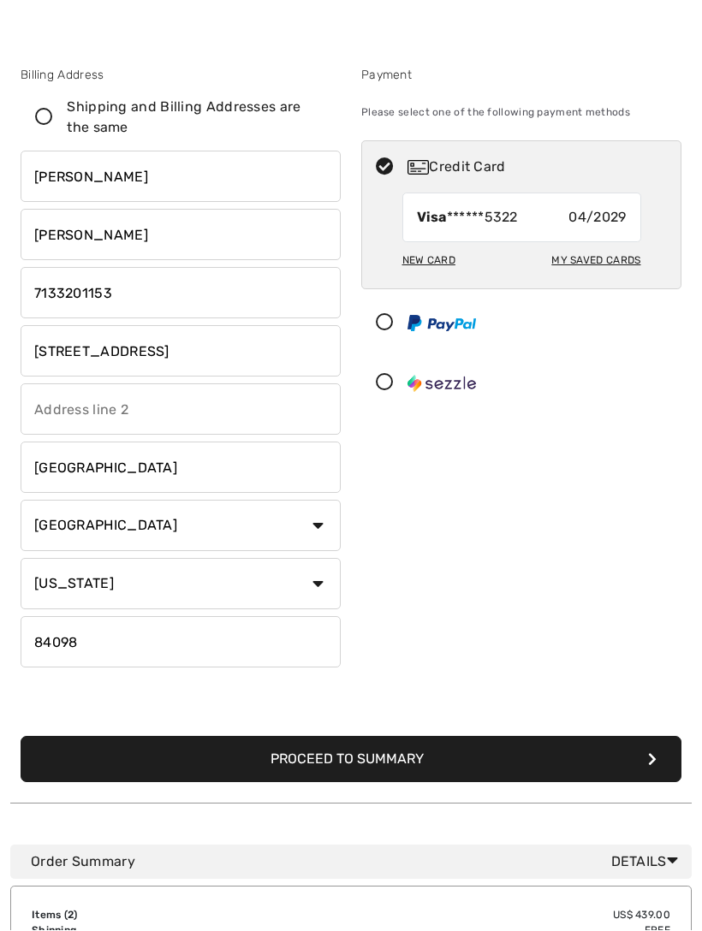
click at [330, 762] on button "Proceed to Summary" at bounding box center [351, 760] width 661 height 46
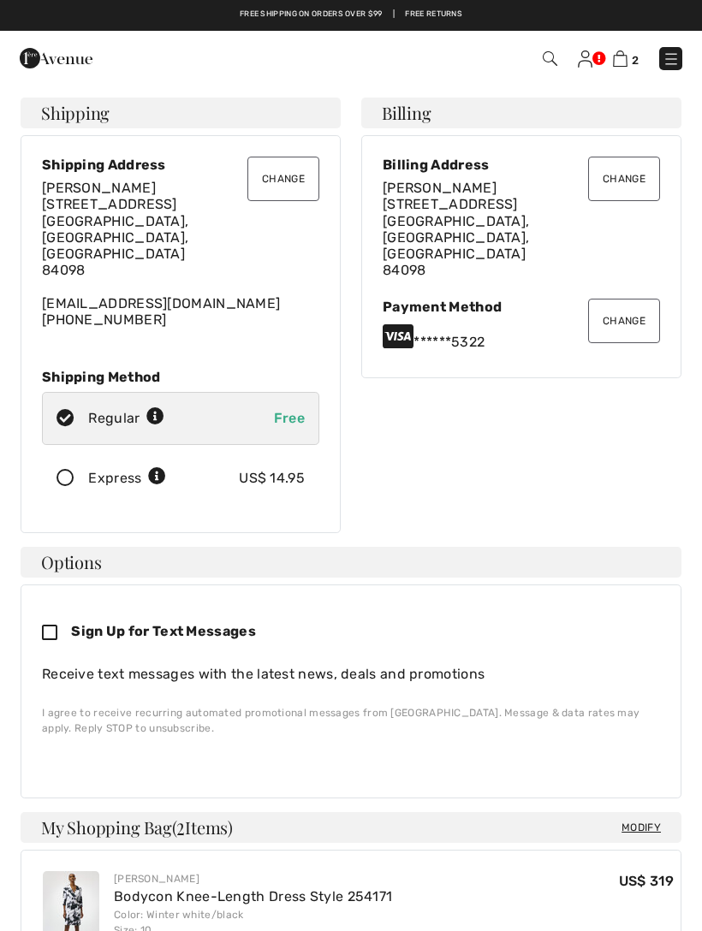
click at [298, 183] on button "Change" at bounding box center [283, 179] width 72 height 45
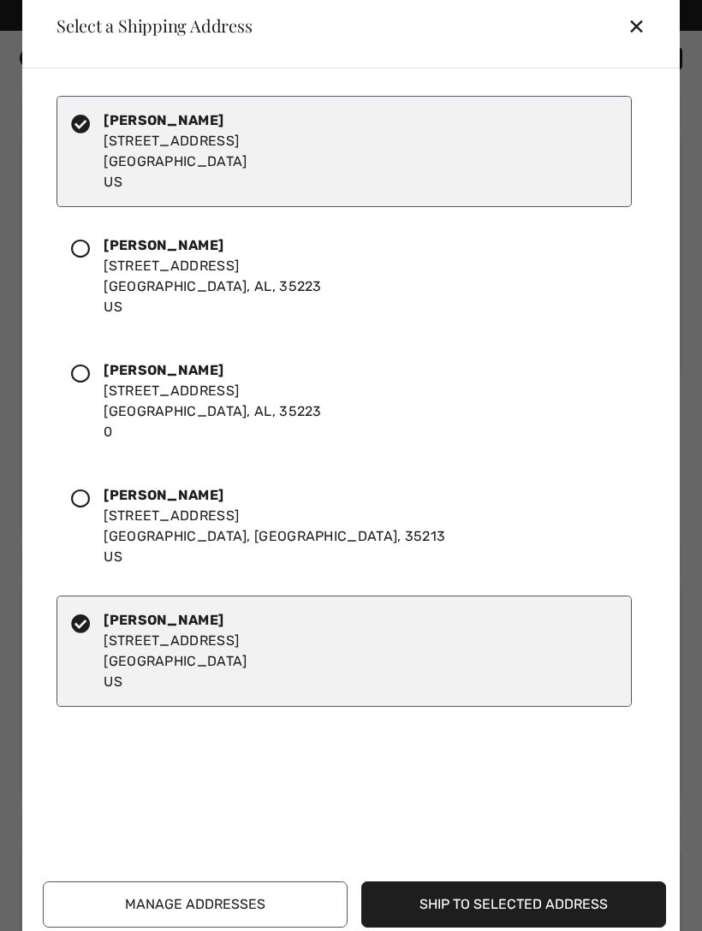
click at [86, 528] on div at bounding box center [87, 526] width 33 height 82
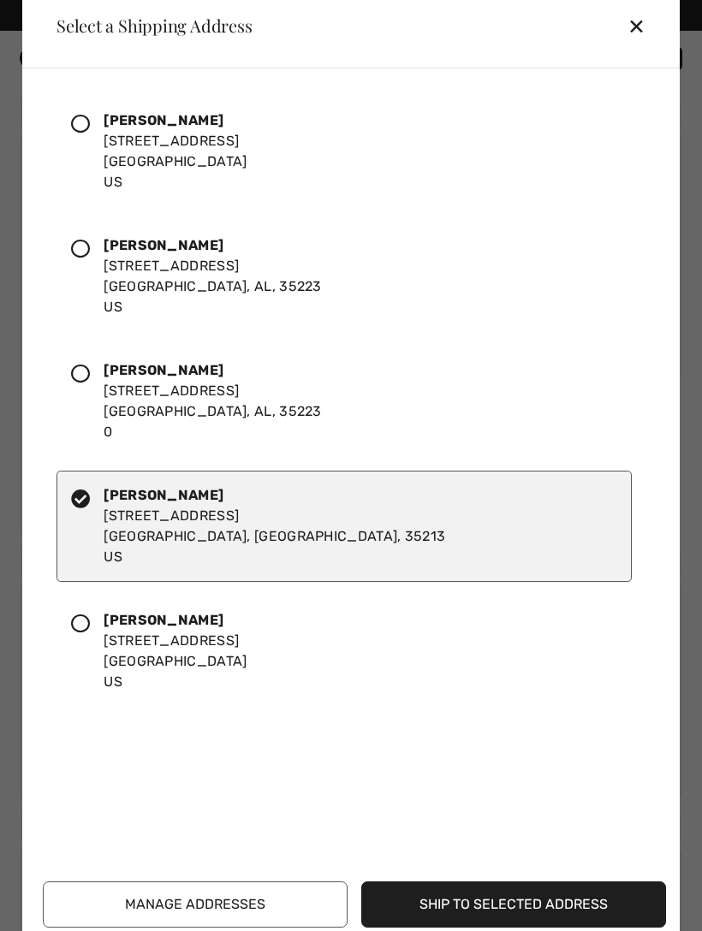
click at [508, 915] on button "Ship to Selected Address" at bounding box center [513, 905] width 305 height 46
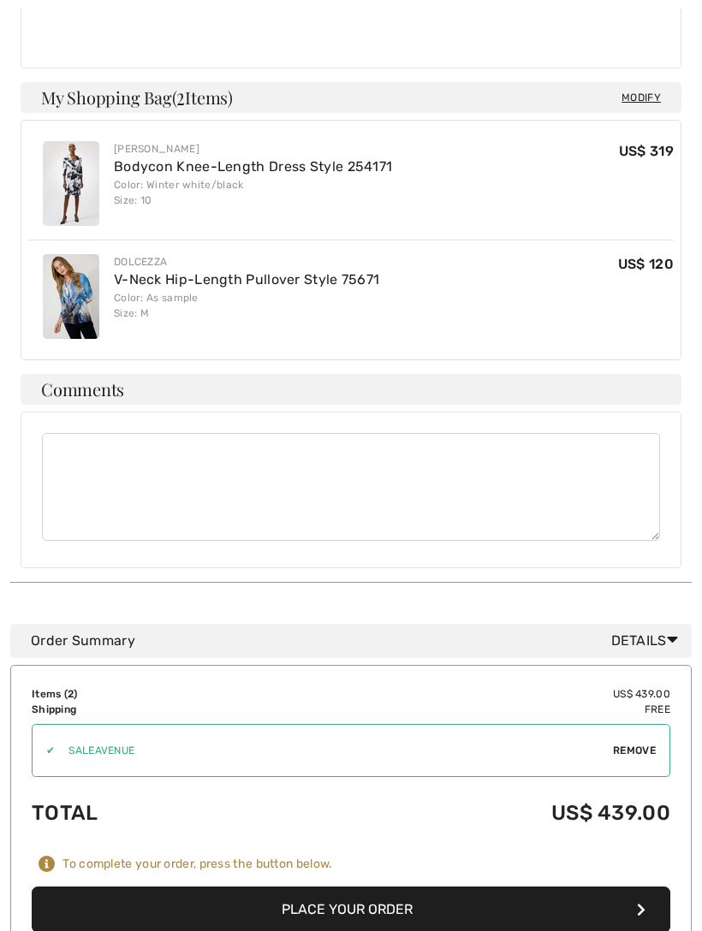
scroll to position [731, 0]
click at [368, 886] on button "Place Your Order" at bounding box center [351, 909] width 638 height 46
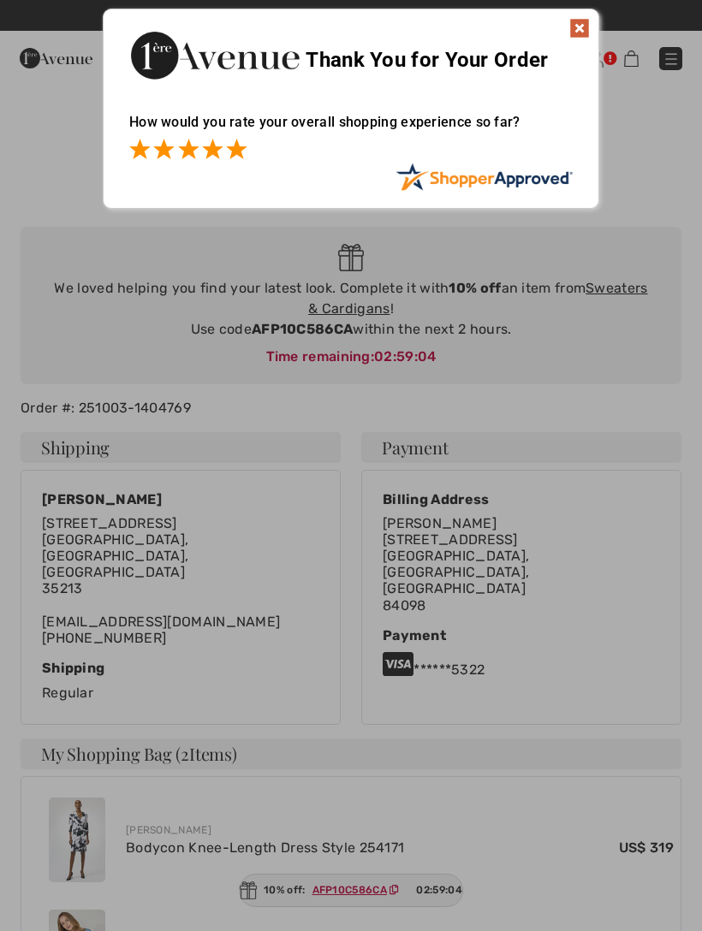
click at [246, 153] on span at bounding box center [236, 149] width 21 height 21
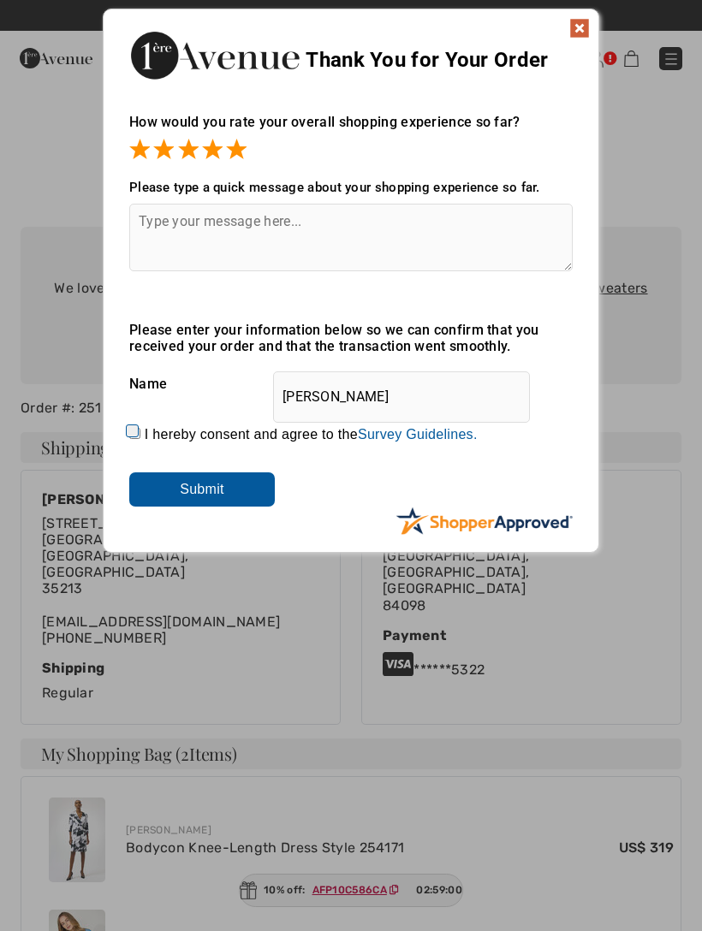
click at [154, 427] on label "I hereby consent and agree to the By submitting a review, you grant permission …" at bounding box center [311, 434] width 333 height 15
click at [140, 428] on input "I hereby consent and agree to the By submitting a review, you grant permission …" at bounding box center [134, 433] width 11 height 11
checkbox input "true"
click at [236, 490] on input "Submit" at bounding box center [202, 489] width 146 height 34
